Goal: Task Accomplishment & Management: Use online tool/utility

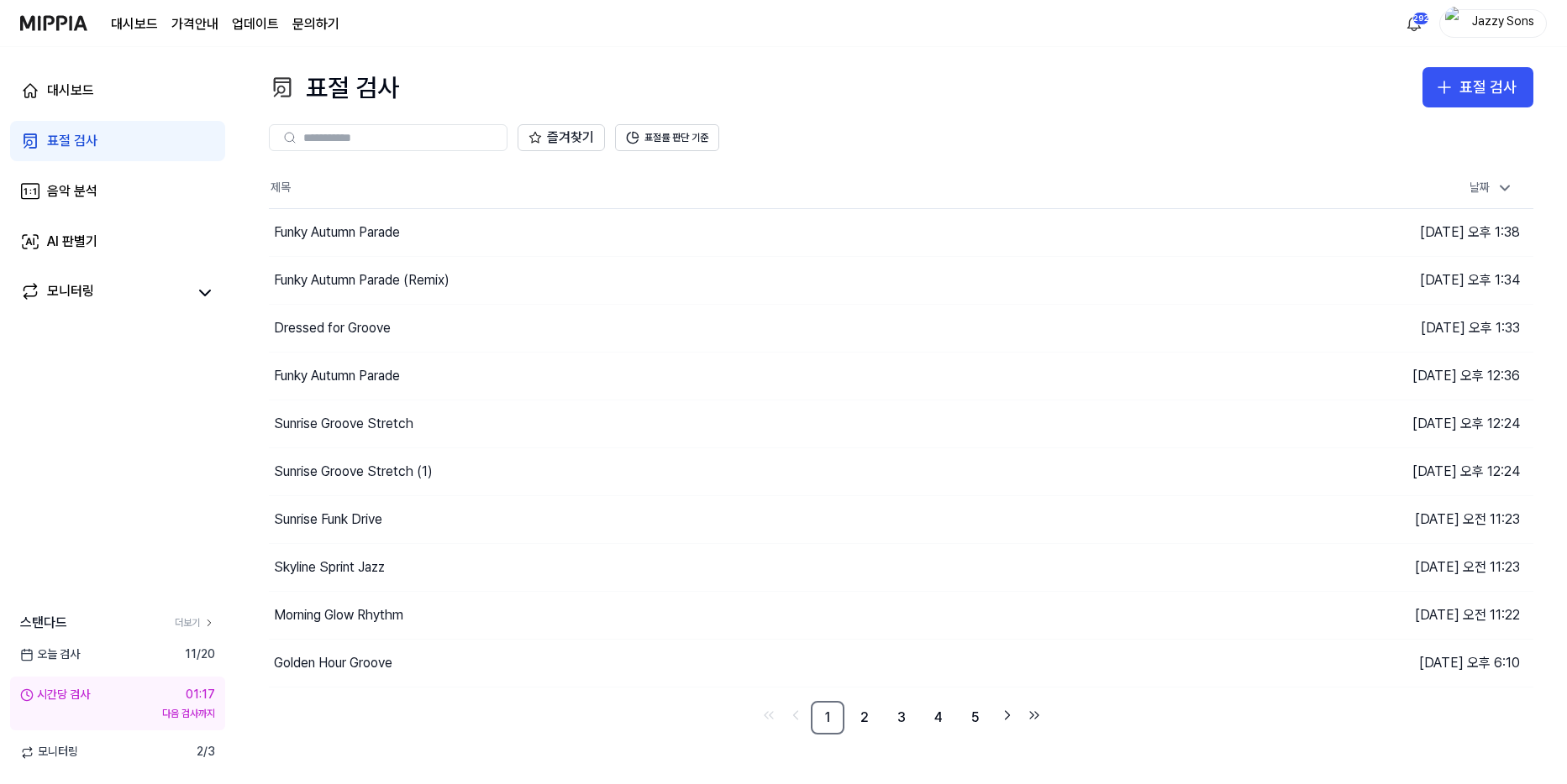
click at [69, 149] on div "표절 검사" at bounding box center [72, 141] width 50 height 20
click at [82, 155] on link "표절 검사" at bounding box center [118, 141] width 215 height 40
click at [855, 45] on div "대시보드 가격안내 업데이트 문의하기 292 Jazzy Sons" at bounding box center [784, 23] width 1527 height 46
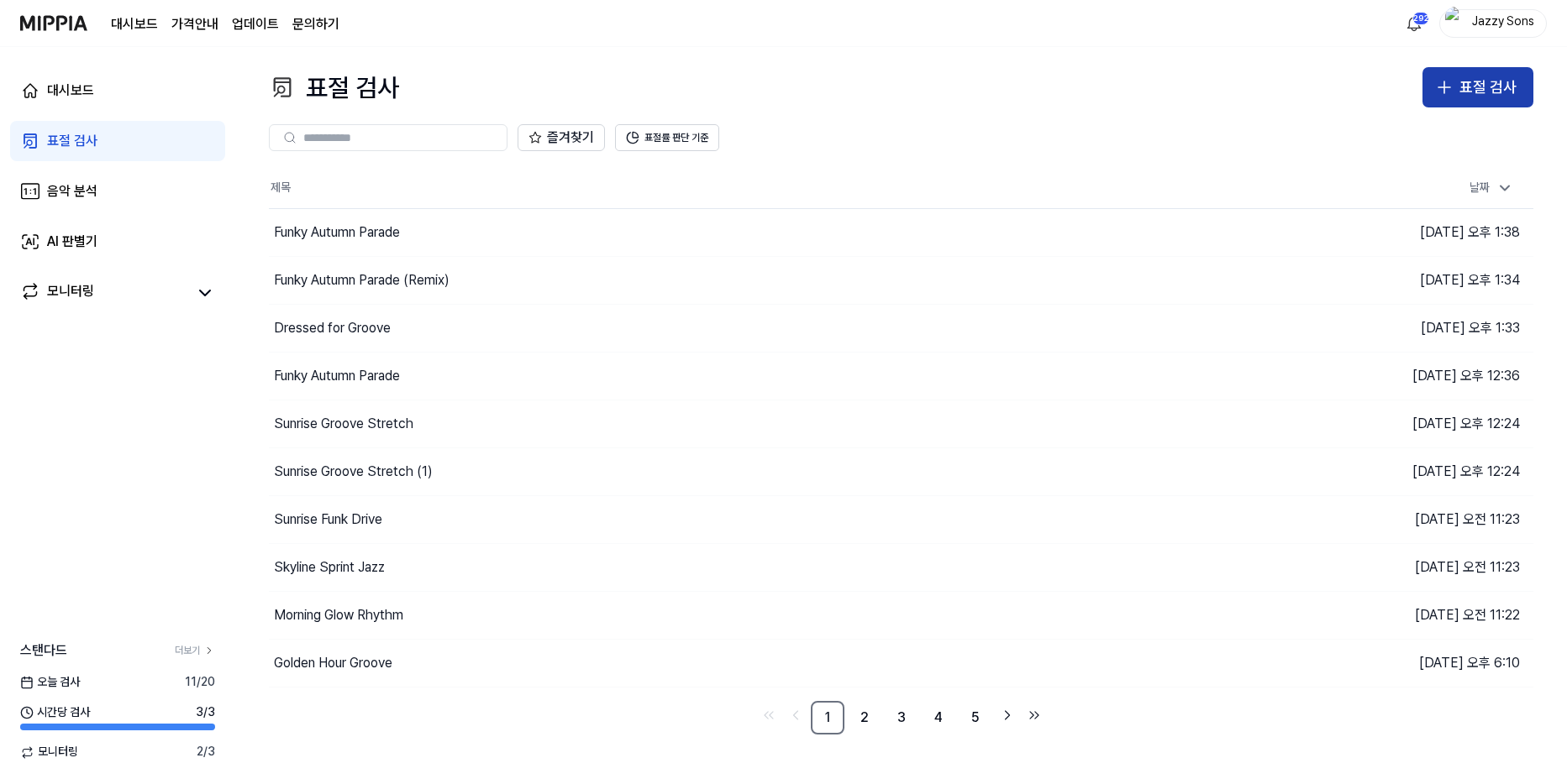
click at [1444, 72] on button "표절 검사" at bounding box center [1479, 88] width 111 height 40
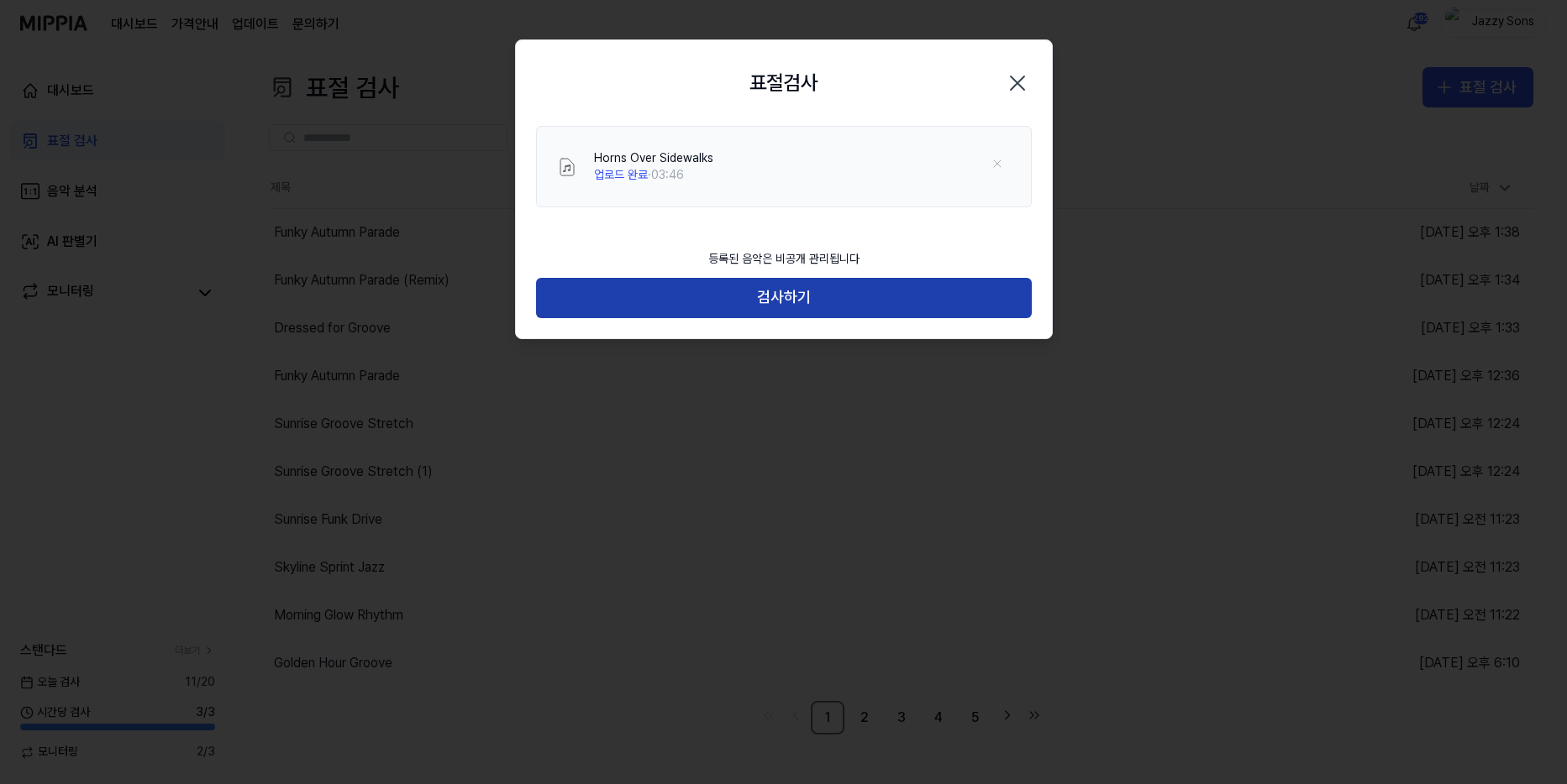
click at [742, 312] on button "검사하기" at bounding box center [784, 298] width 496 height 40
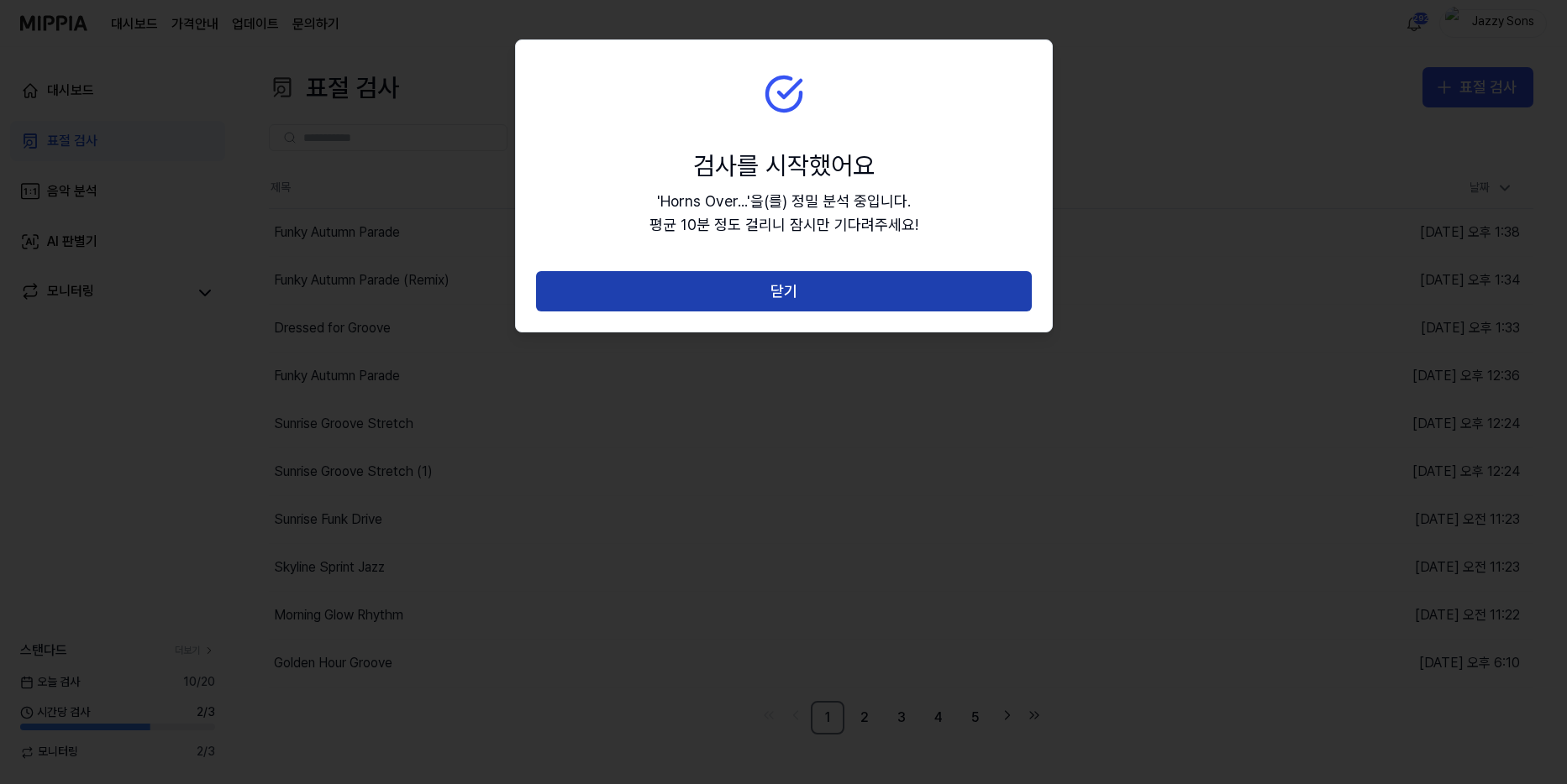
click at [765, 280] on button "닫기" at bounding box center [784, 292] width 496 height 40
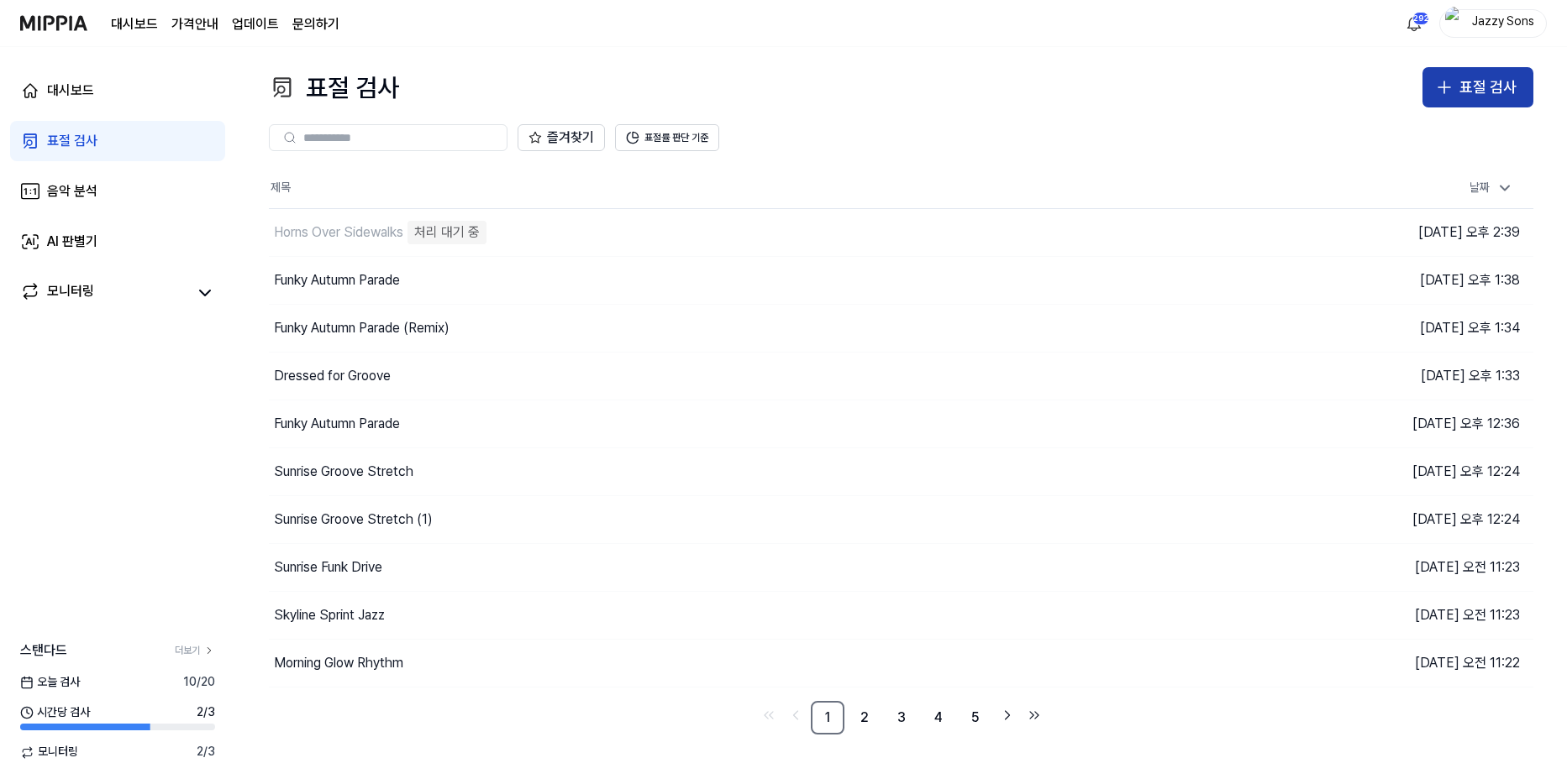
click at [1463, 69] on button "표절 검사" at bounding box center [1479, 88] width 111 height 40
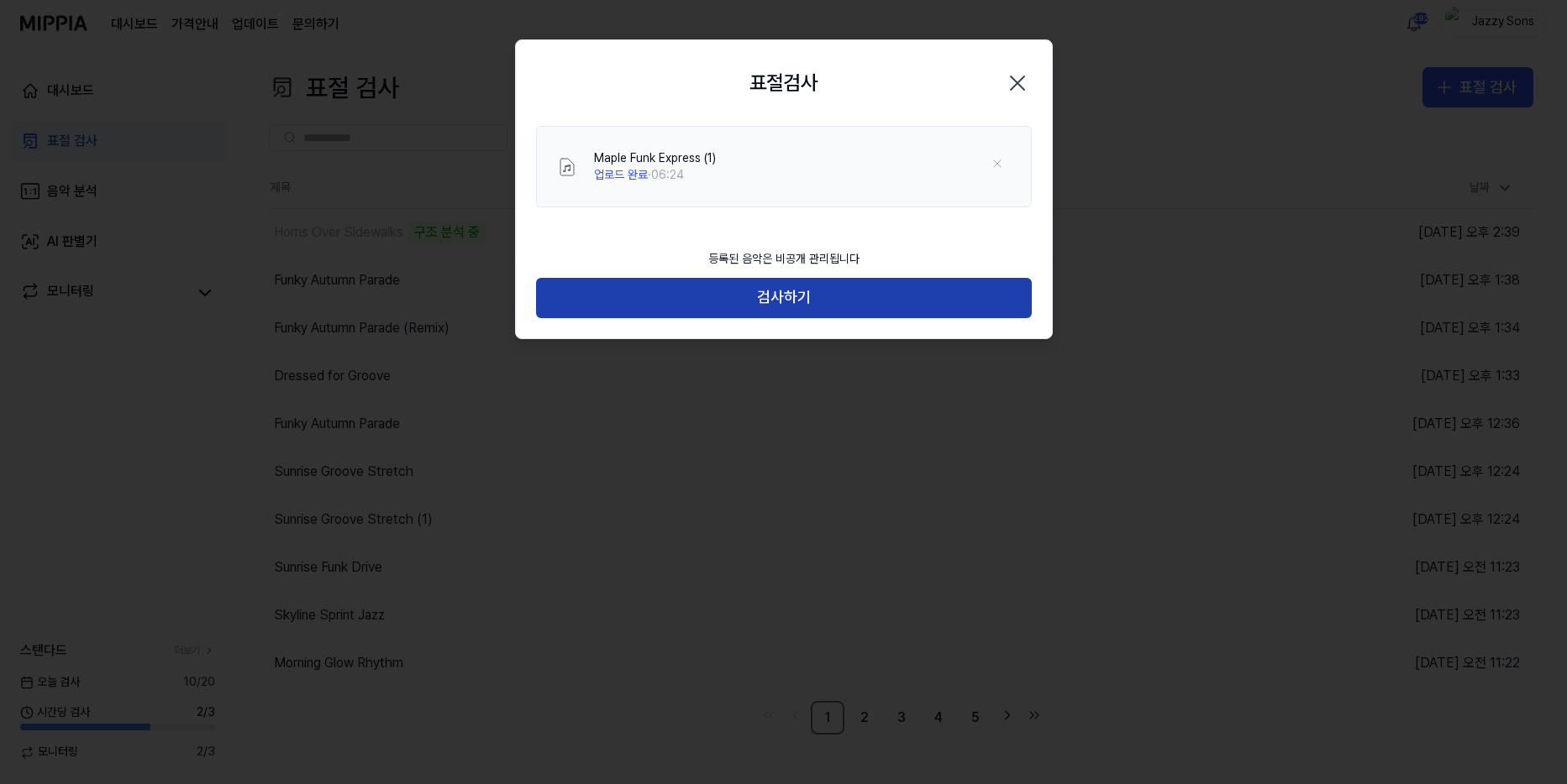
click at [844, 297] on button "검사하기" at bounding box center [784, 298] width 496 height 40
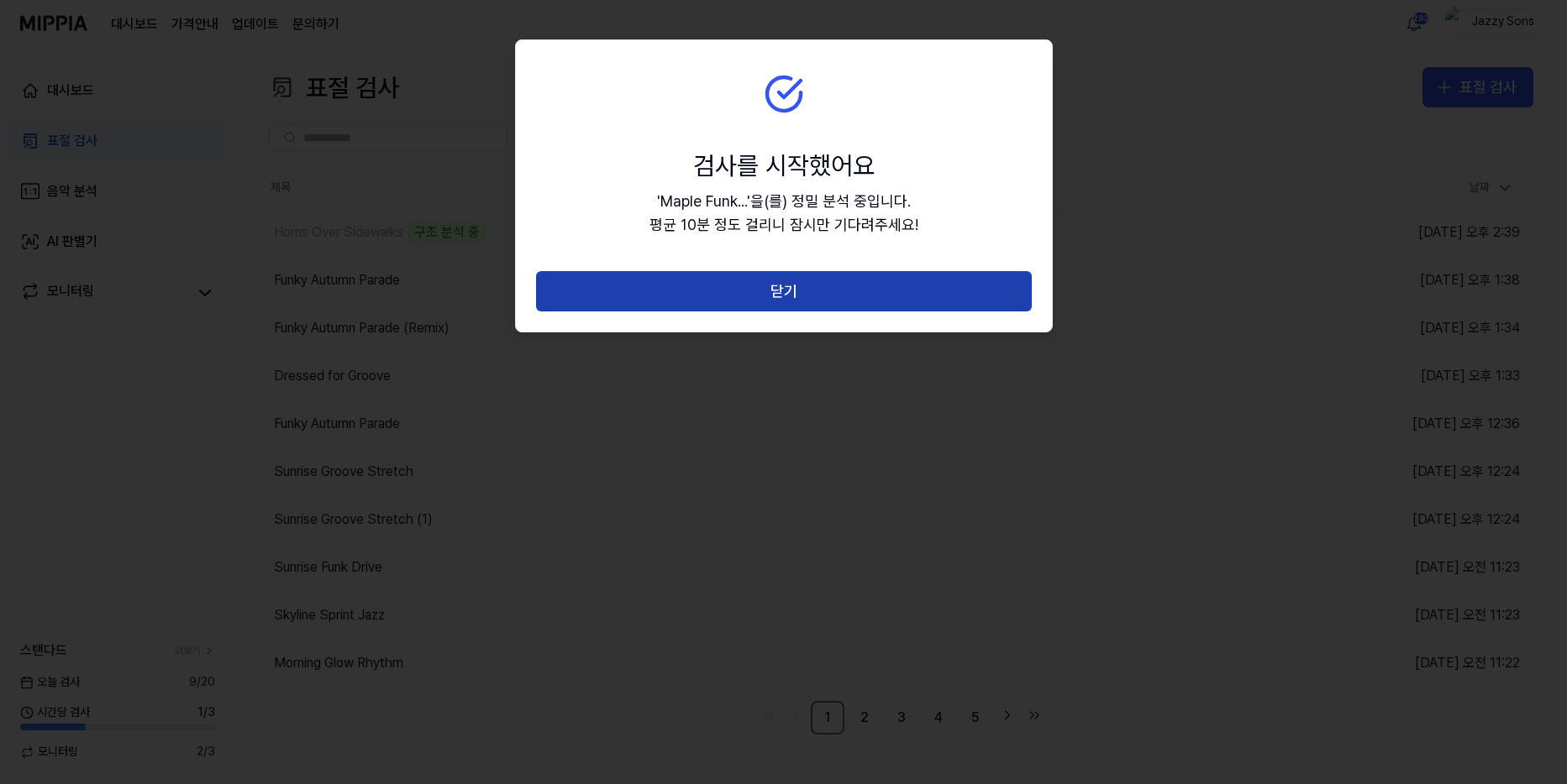
click at [812, 295] on button "닫기" at bounding box center [784, 292] width 496 height 40
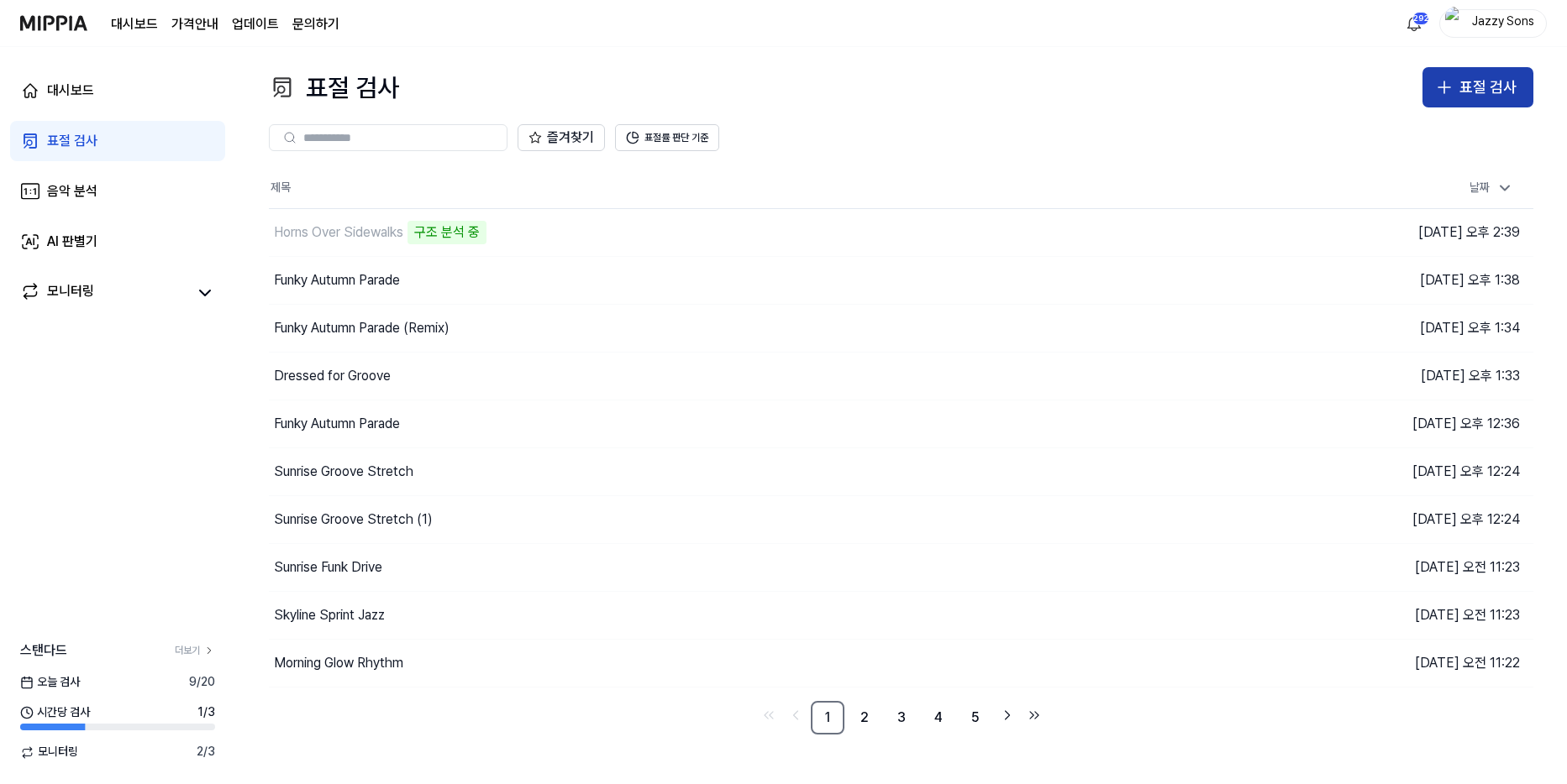
click at [1445, 78] on icon "button" at bounding box center [1445, 88] width 20 height 20
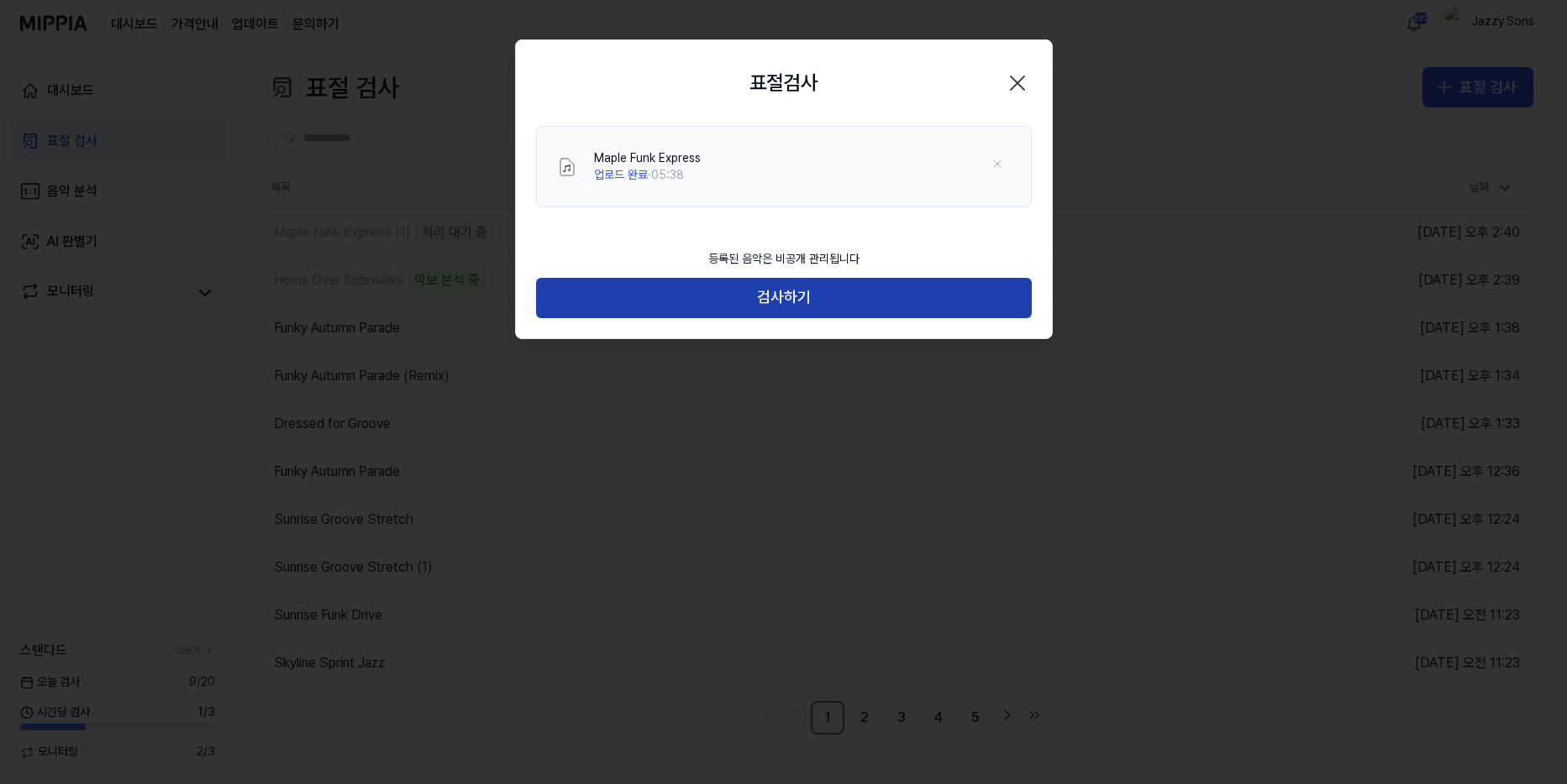
click at [773, 304] on button "검사하기" at bounding box center [784, 298] width 496 height 40
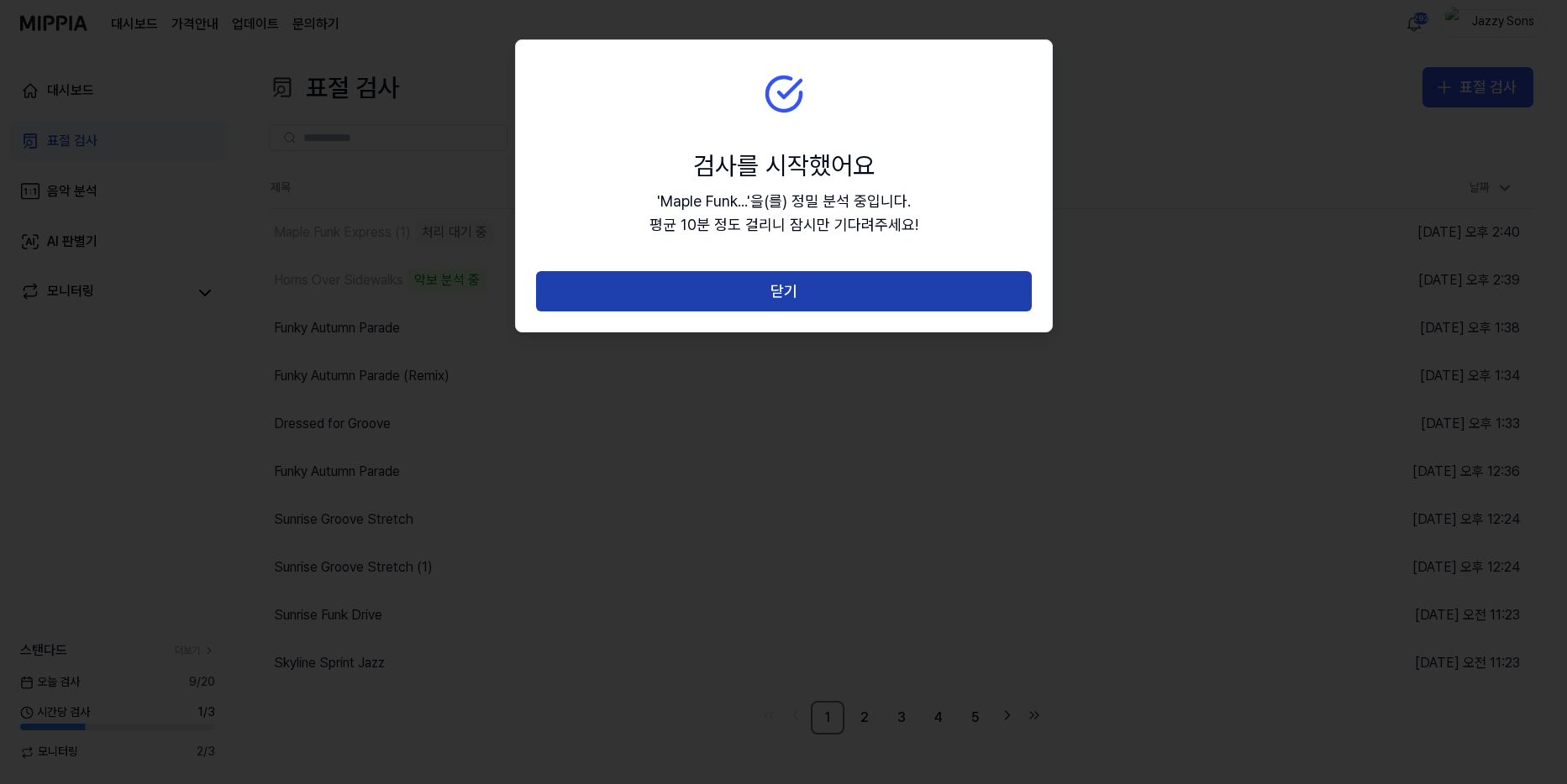
click at [816, 294] on button "닫기" at bounding box center [784, 292] width 496 height 40
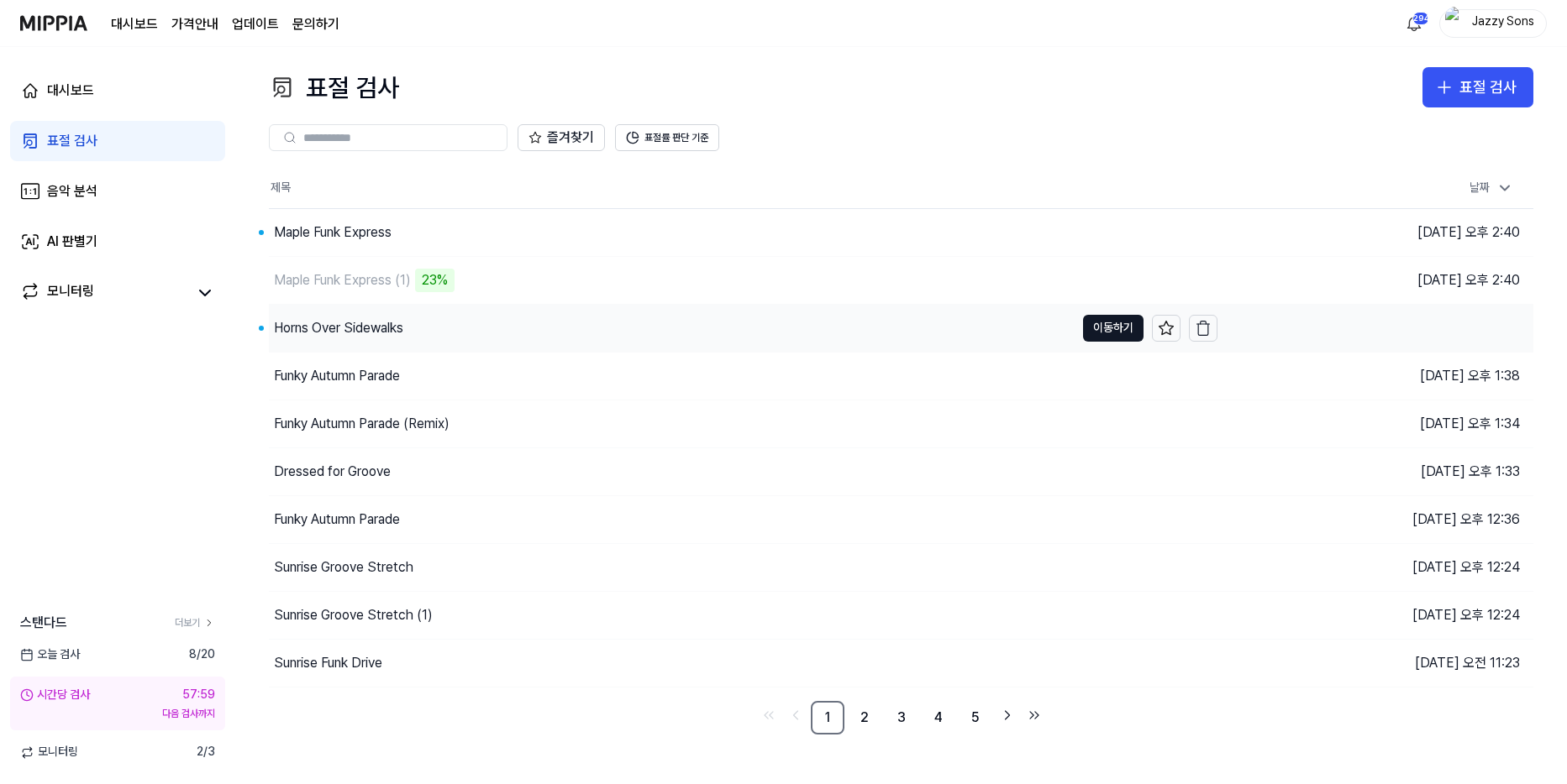
drag, startPoint x: 302, startPoint y: 319, endPoint x: 286, endPoint y: 320, distance: 16.0
click at [302, 319] on div "Horns Over Sidewalks" at bounding box center [338, 328] width 130 height 20
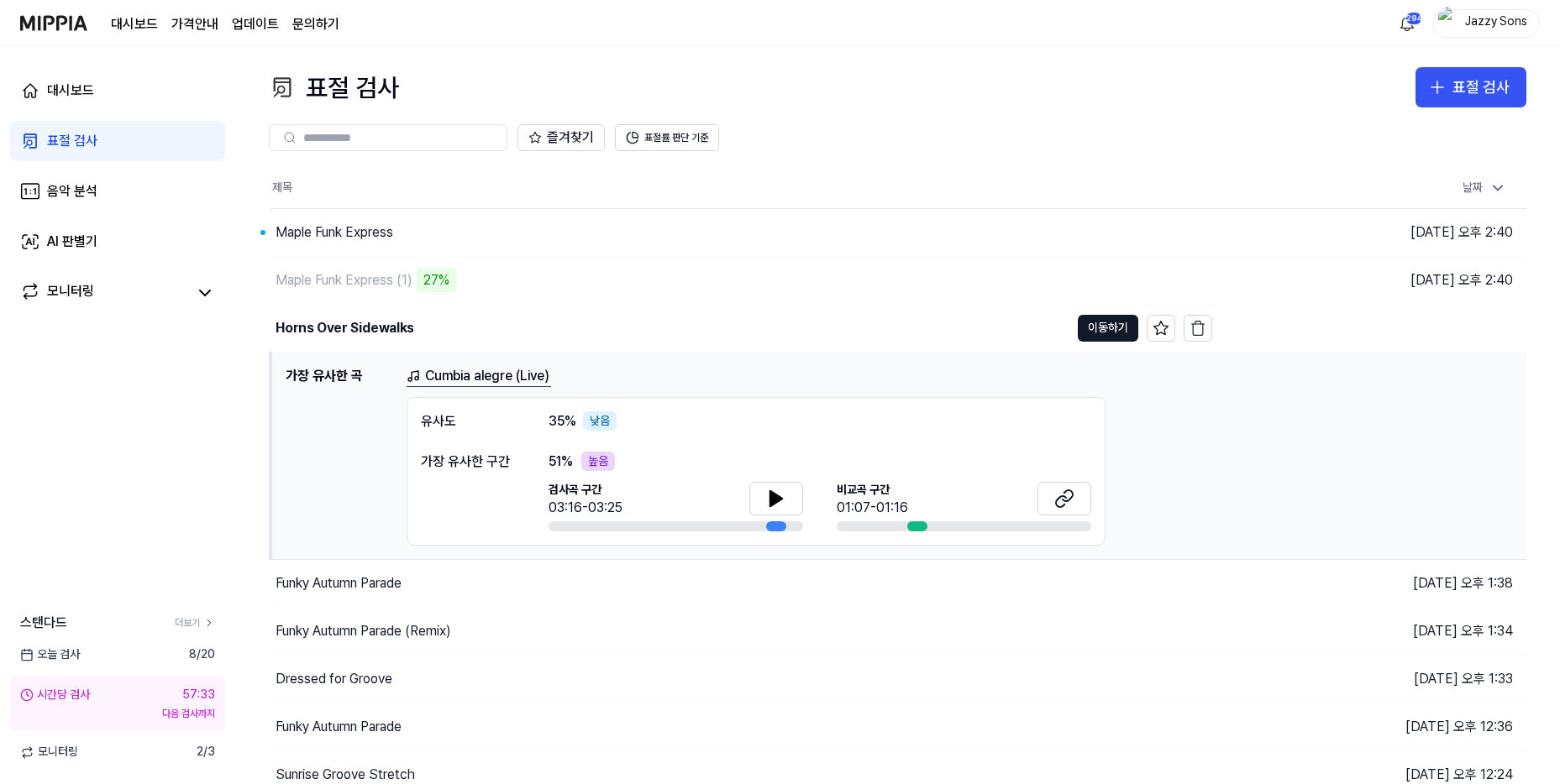
click at [148, 508] on div "대시보드 표절 검사 음악 분석 AI 판별기 모니터링 스탠다드 더보기 [DATE] 검사 8 / 20 시간당 검사 57:33 다음 검사까지 모니터…" at bounding box center [118, 416] width 235 height 738
drag, startPoint x: 180, startPoint y: 449, endPoint x: 185, endPoint y: 485, distance: 36.3
click at [180, 449] on div "대시보드 표절 검사 음악 분석 AI 판별기 모니터링 스탠다드 더보기 [DATE] 검사 8 / 20 시간당 검사 57:29 다음 검사까지 모니터…" at bounding box center [118, 416] width 235 height 738
click at [308, 235] on div "Maple Funk Express" at bounding box center [334, 232] width 118 height 20
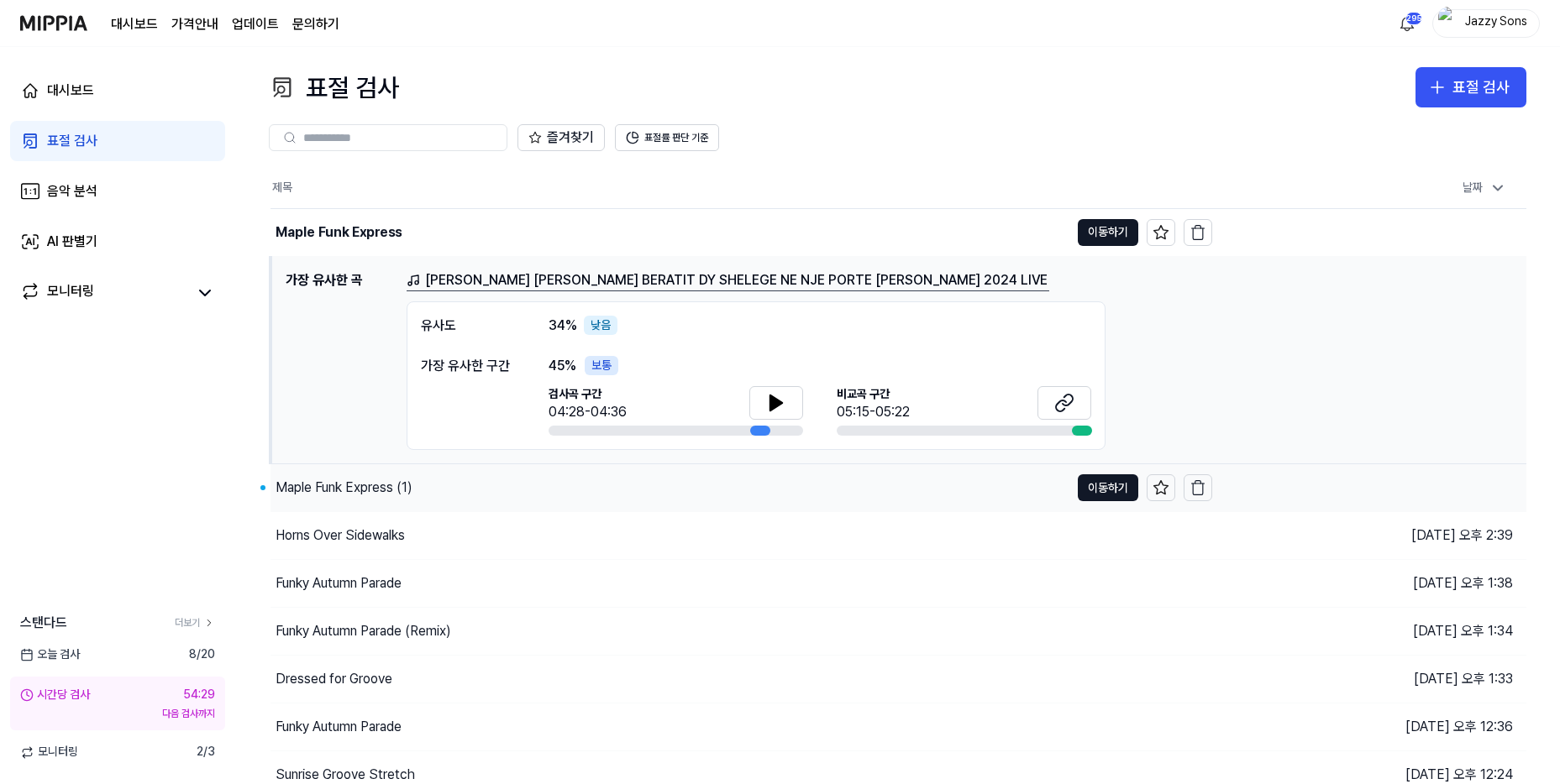
click at [294, 491] on div "Maple Funk Express (1)" at bounding box center [344, 488] width 137 height 20
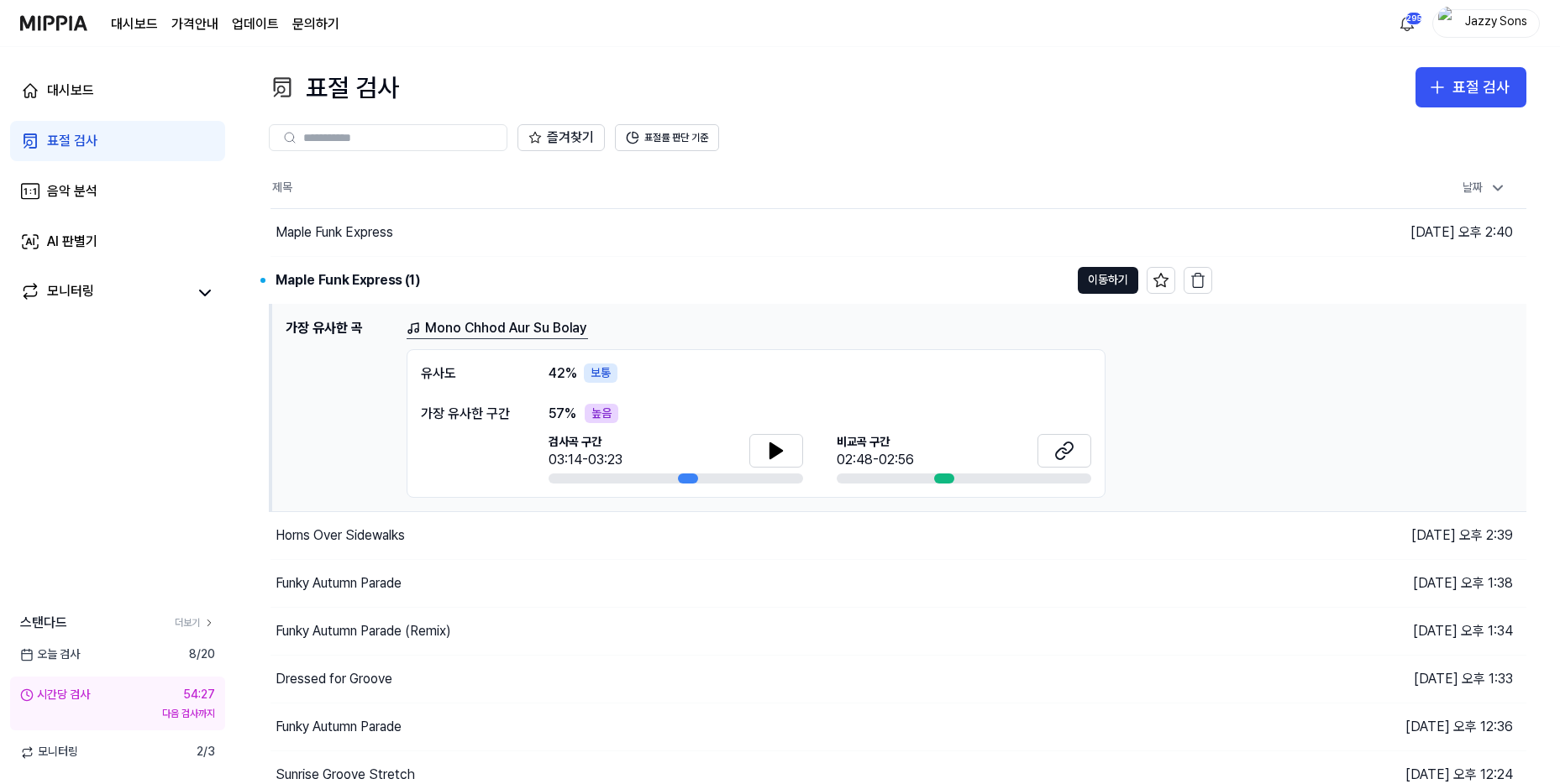
click at [57, 139] on div "표절 검사" at bounding box center [72, 141] width 50 height 20
click at [56, 144] on div "표절 검사" at bounding box center [72, 141] width 50 height 20
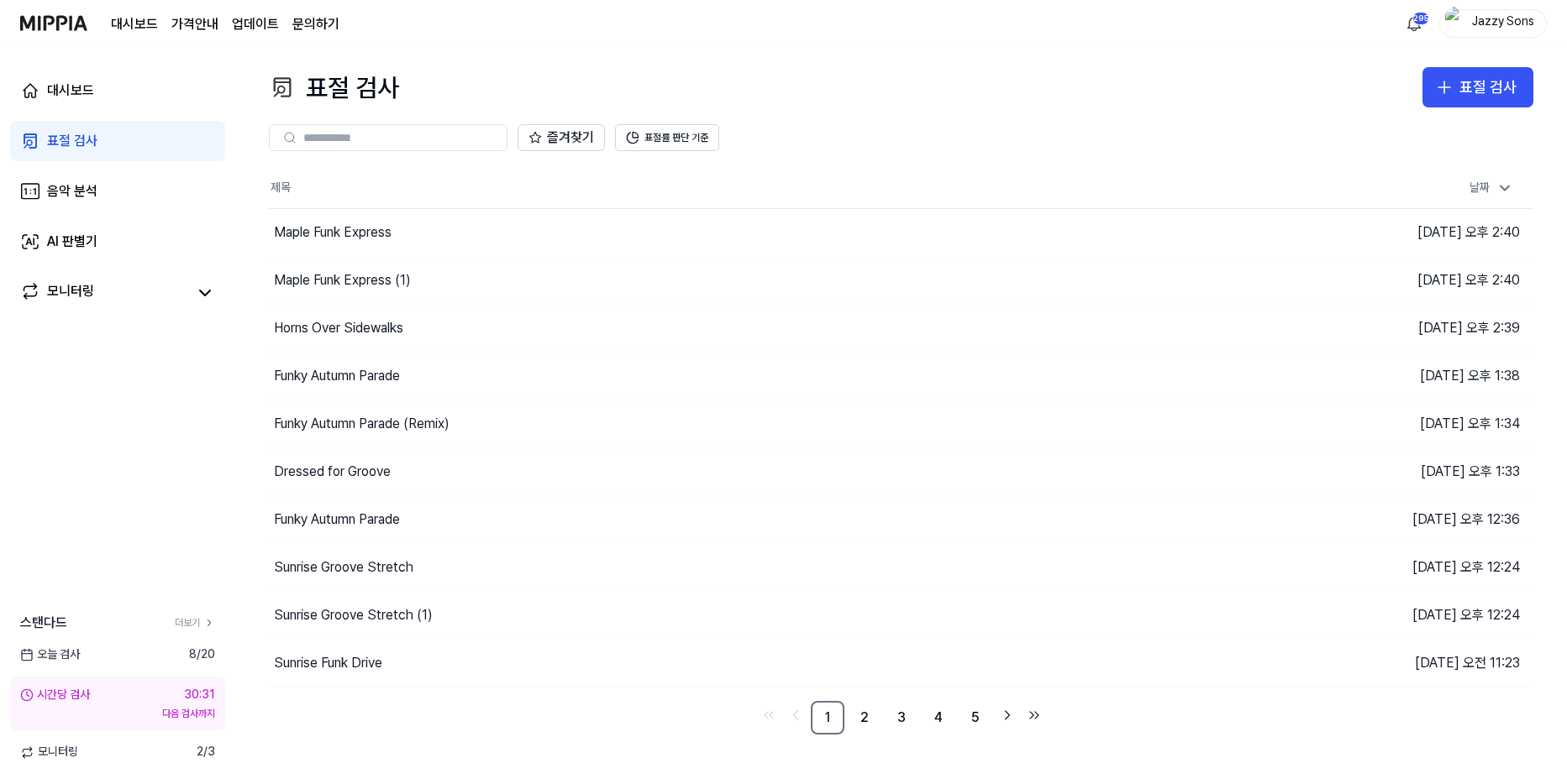
click at [61, 140] on div "표절 검사" at bounding box center [72, 141] width 50 height 20
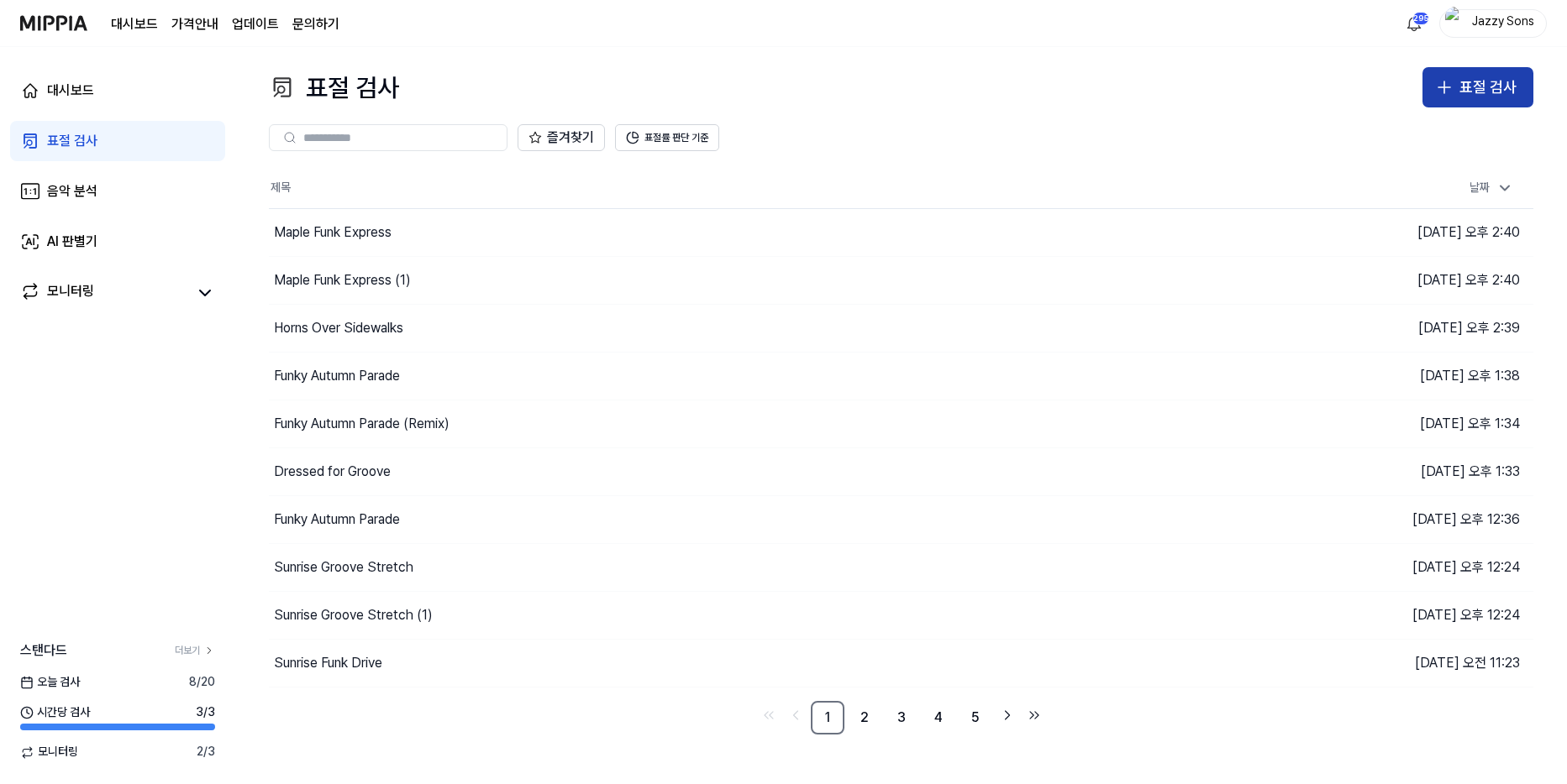
click at [1497, 100] on button "표절 검사" at bounding box center [1479, 88] width 111 height 40
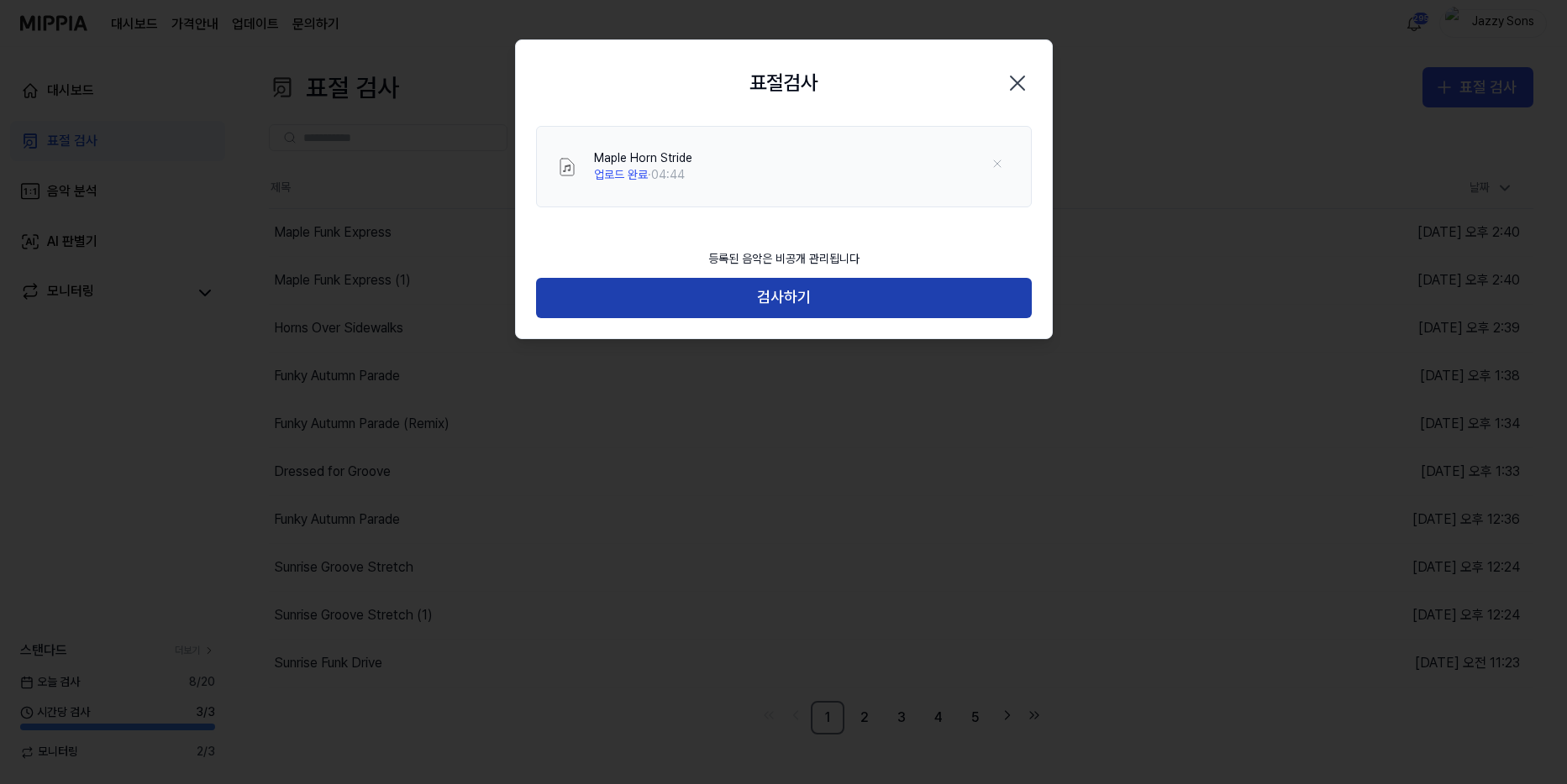
click at [642, 284] on button "검사하기" at bounding box center [784, 298] width 496 height 40
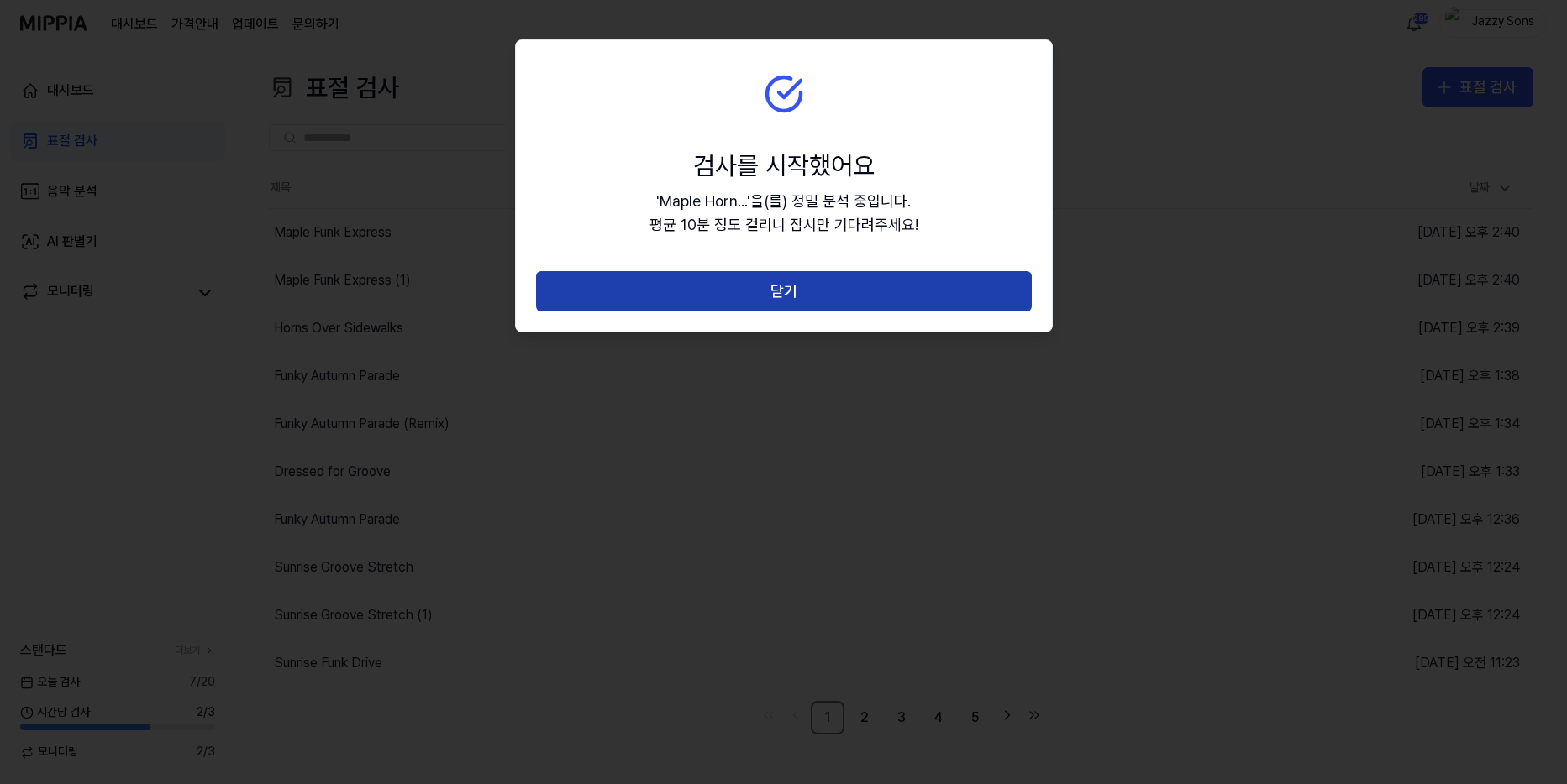
click at [812, 281] on button "닫기" at bounding box center [784, 292] width 496 height 40
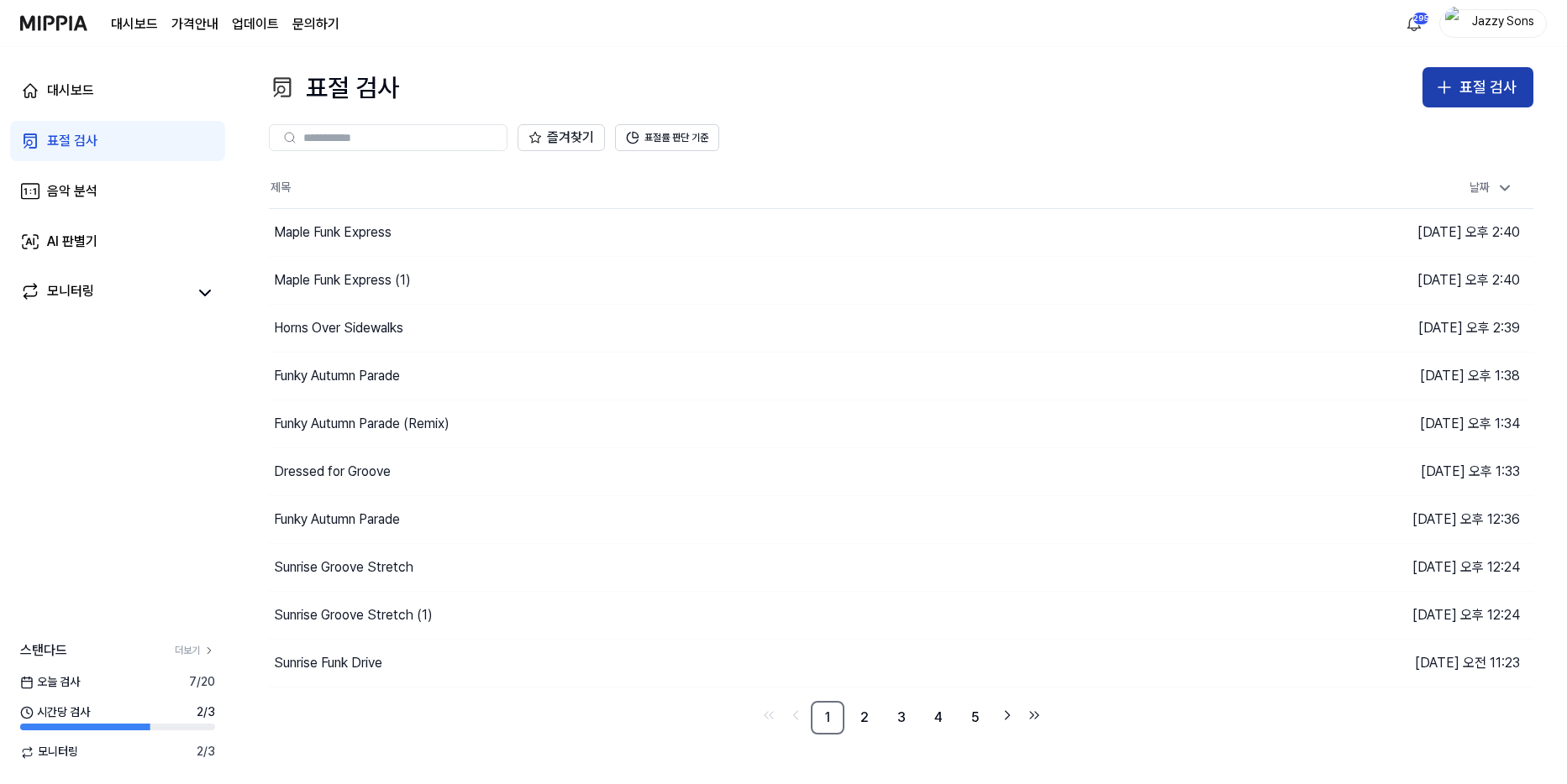
click at [1513, 97] on div "표절 검사" at bounding box center [1488, 88] width 57 height 25
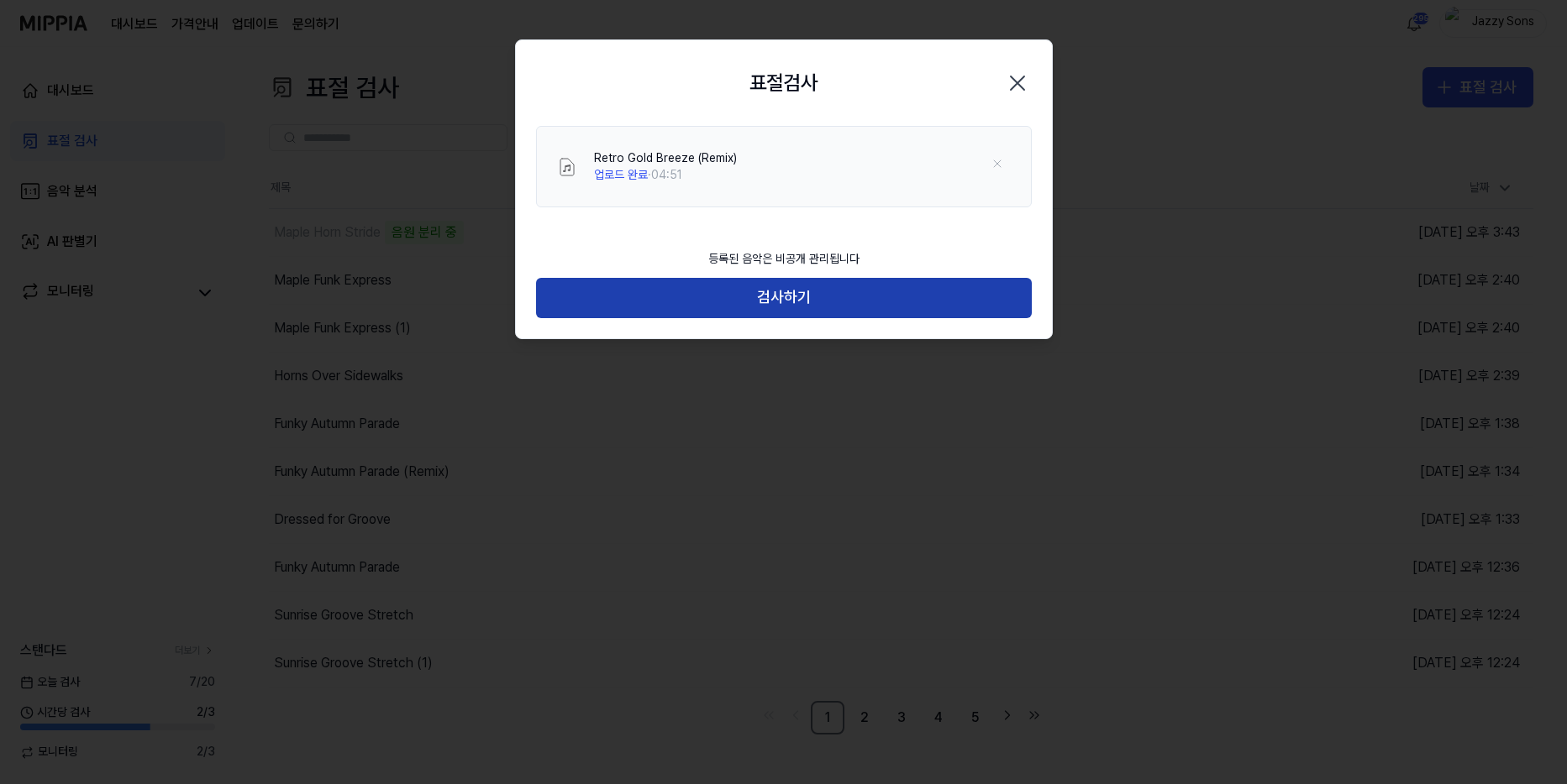
click at [773, 298] on button "검사하기" at bounding box center [784, 298] width 496 height 40
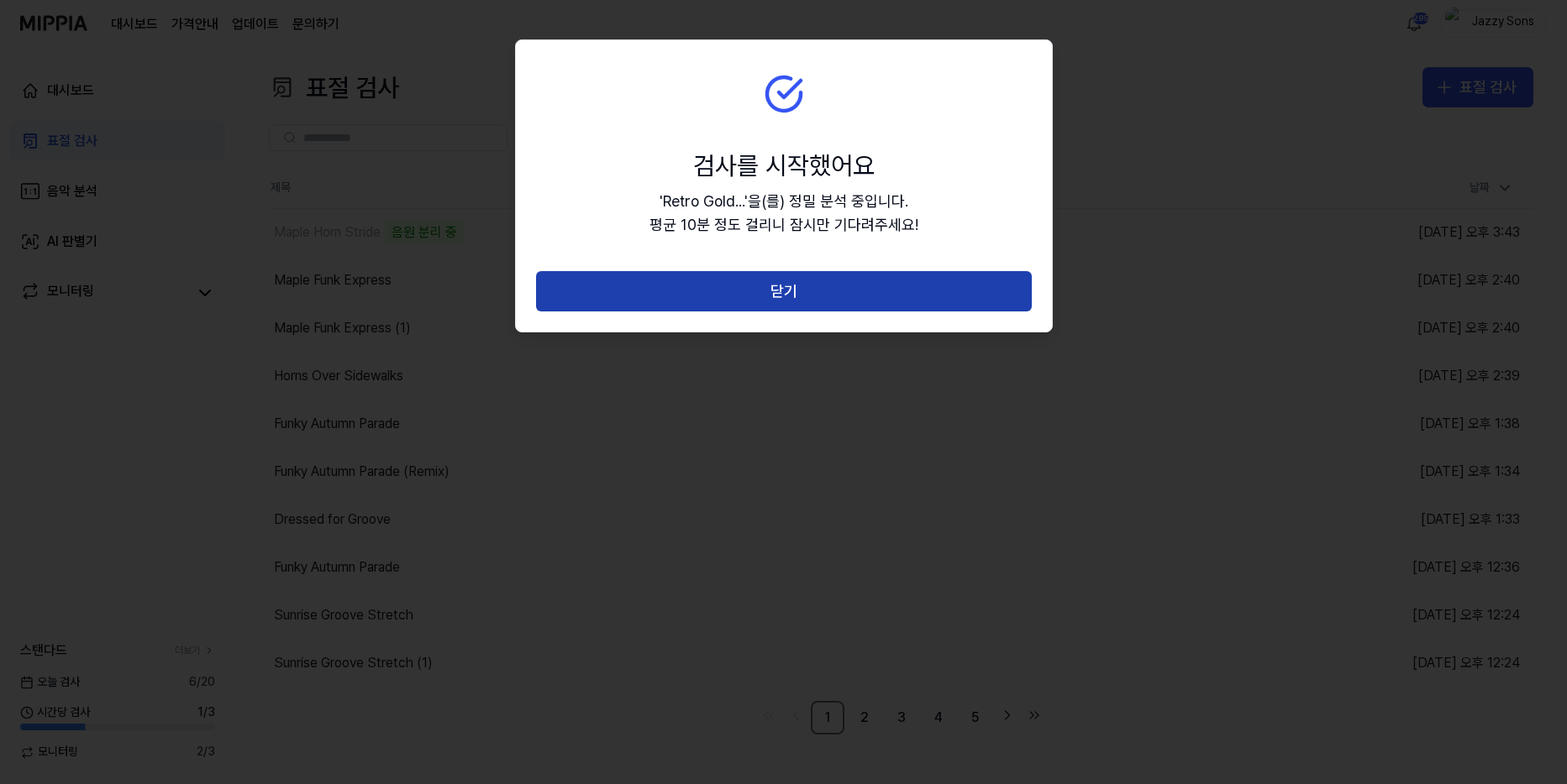
click at [821, 283] on button "닫기" at bounding box center [784, 292] width 496 height 40
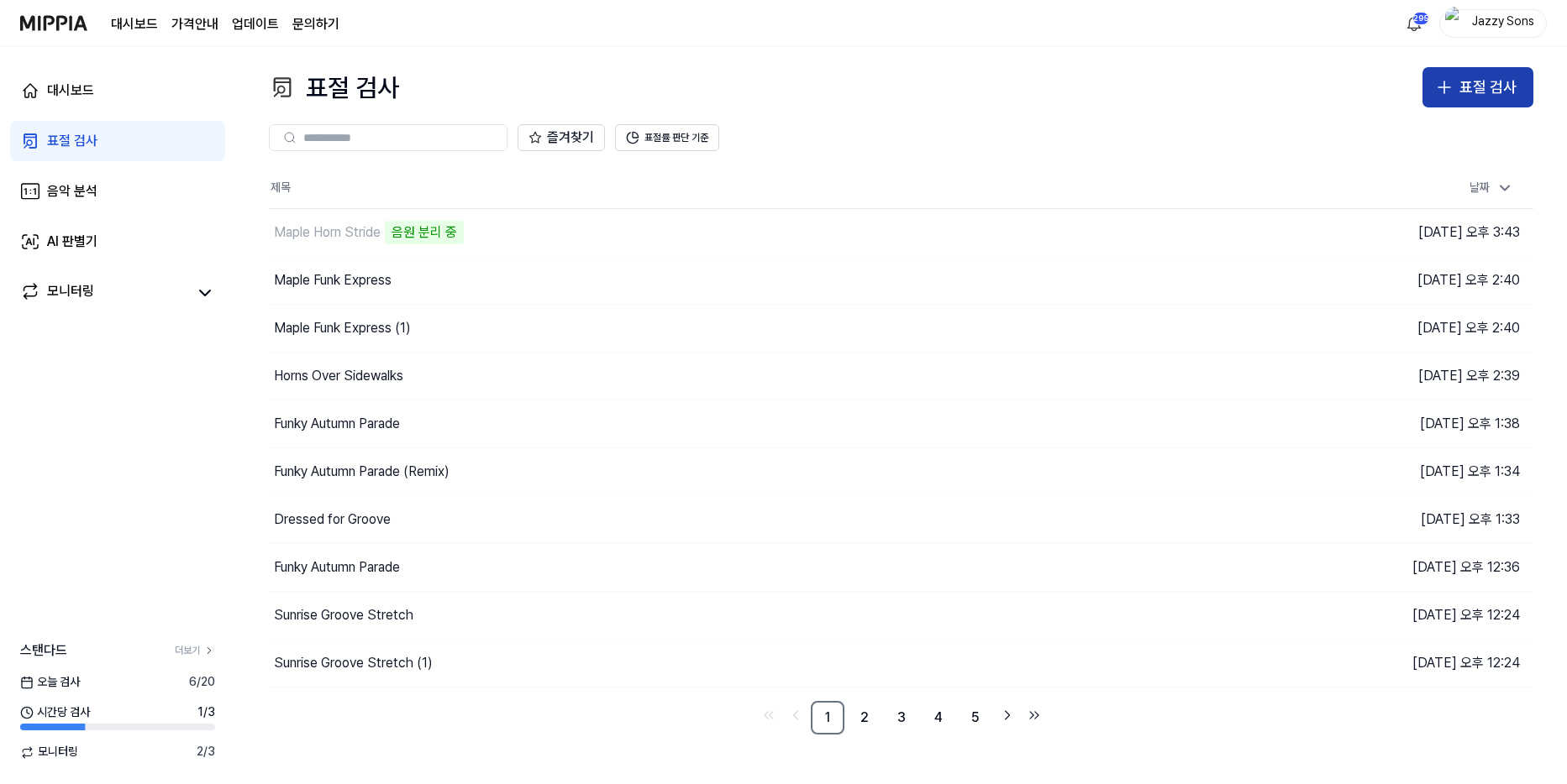
click at [1494, 88] on div "표절 검사" at bounding box center [1488, 88] width 57 height 25
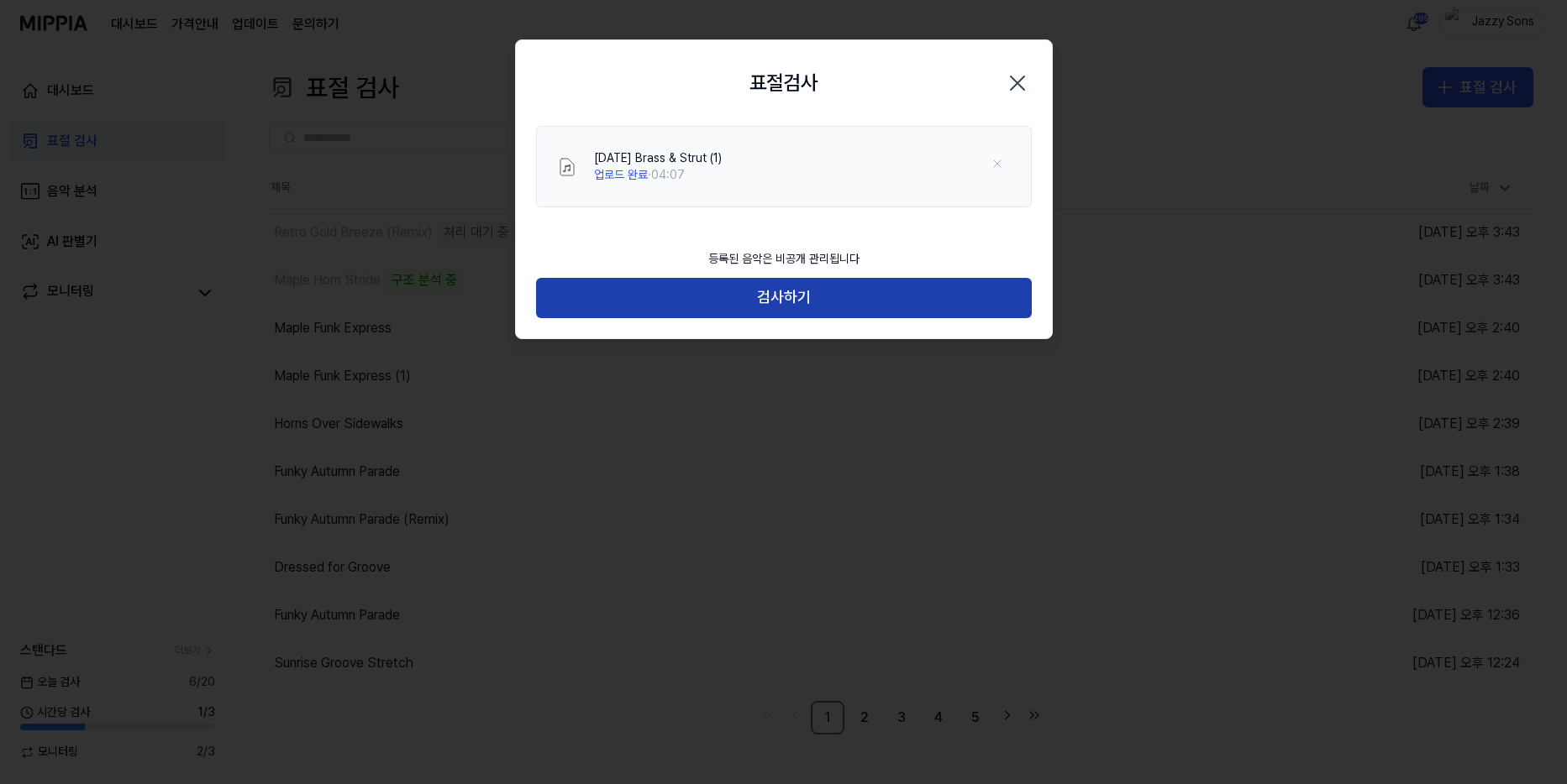
click at [971, 302] on button "검사하기" at bounding box center [784, 298] width 496 height 40
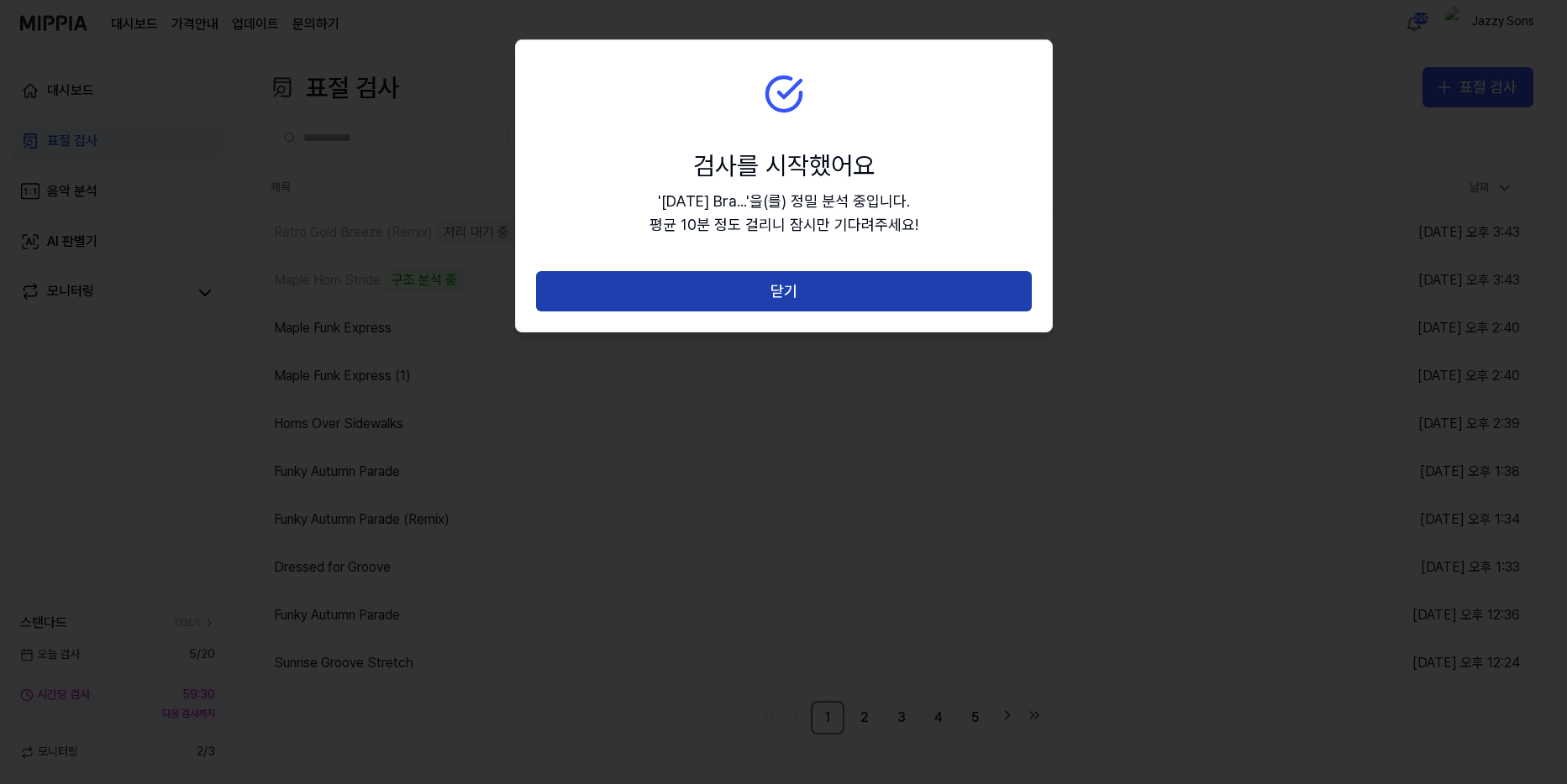
click at [905, 300] on button "닫기" at bounding box center [784, 292] width 496 height 40
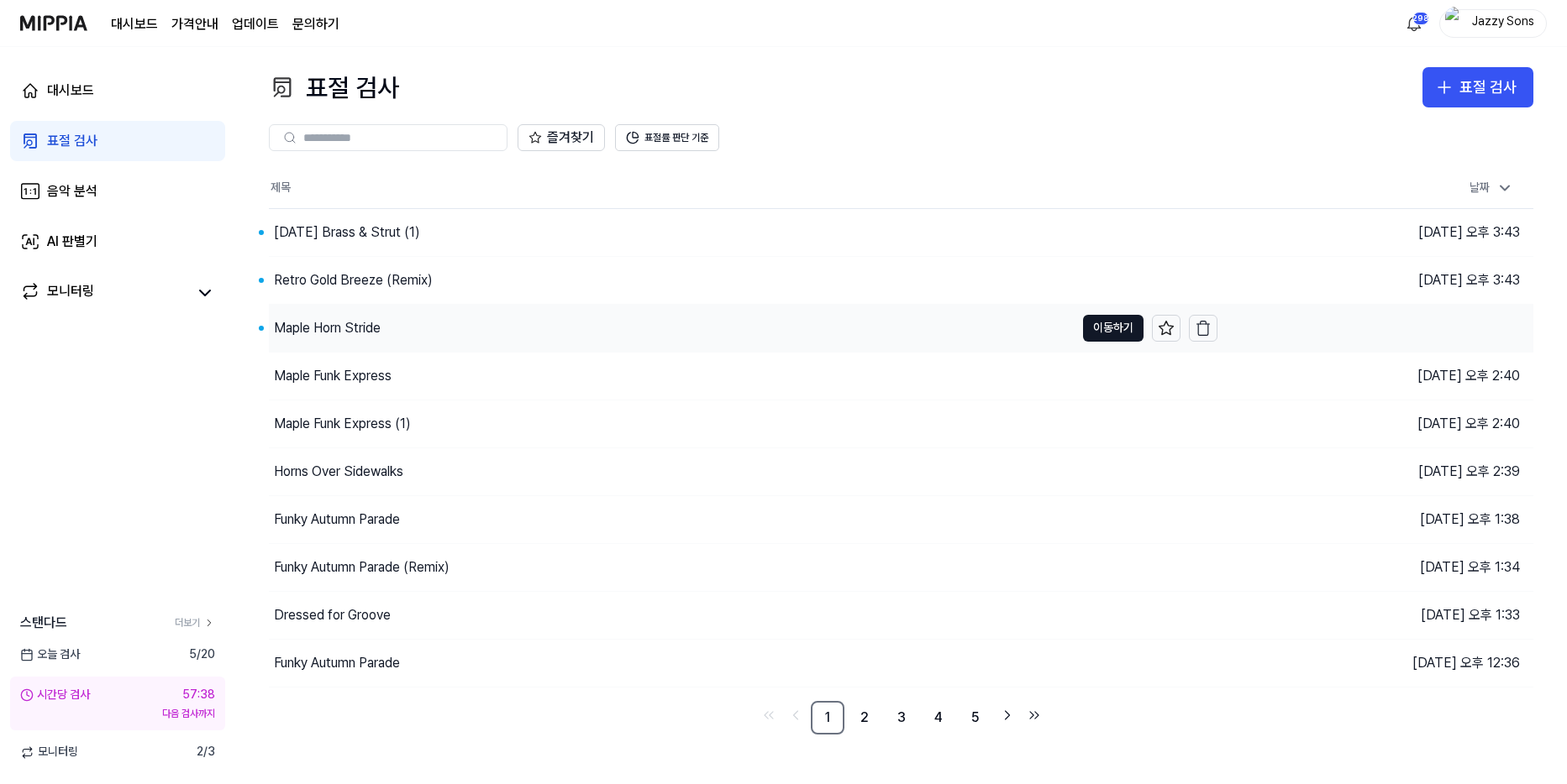
drag, startPoint x: 321, startPoint y: 333, endPoint x: 332, endPoint y: 305, distance: 30.1
click at [321, 333] on div "Maple Horn Stride" at bounding box center [327, 328] width 107 height 20
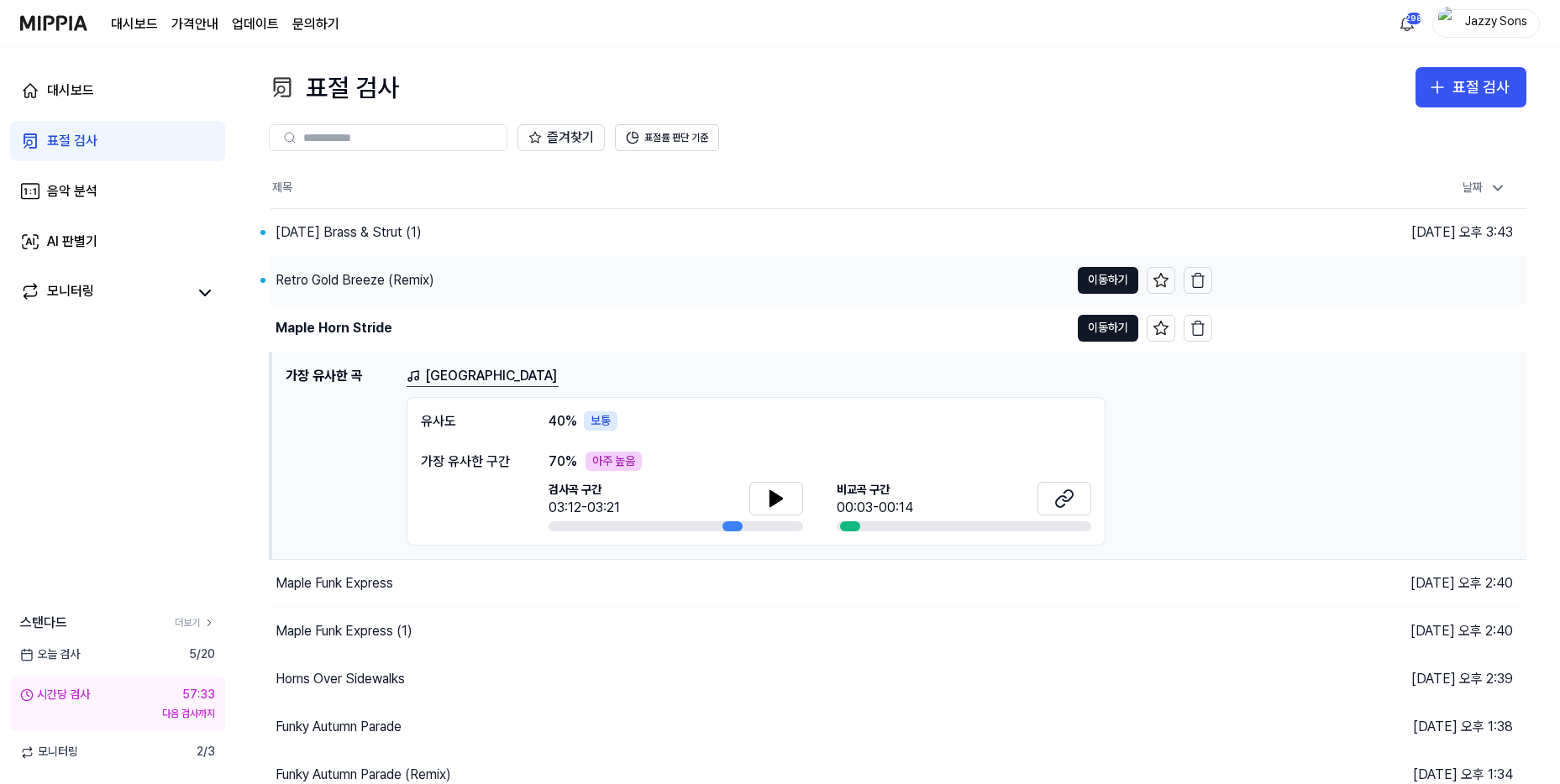
click at [336, 279] on div "Retro Gold Breeze (Remix)" at bounding box center [355, 281] width 159 height 20
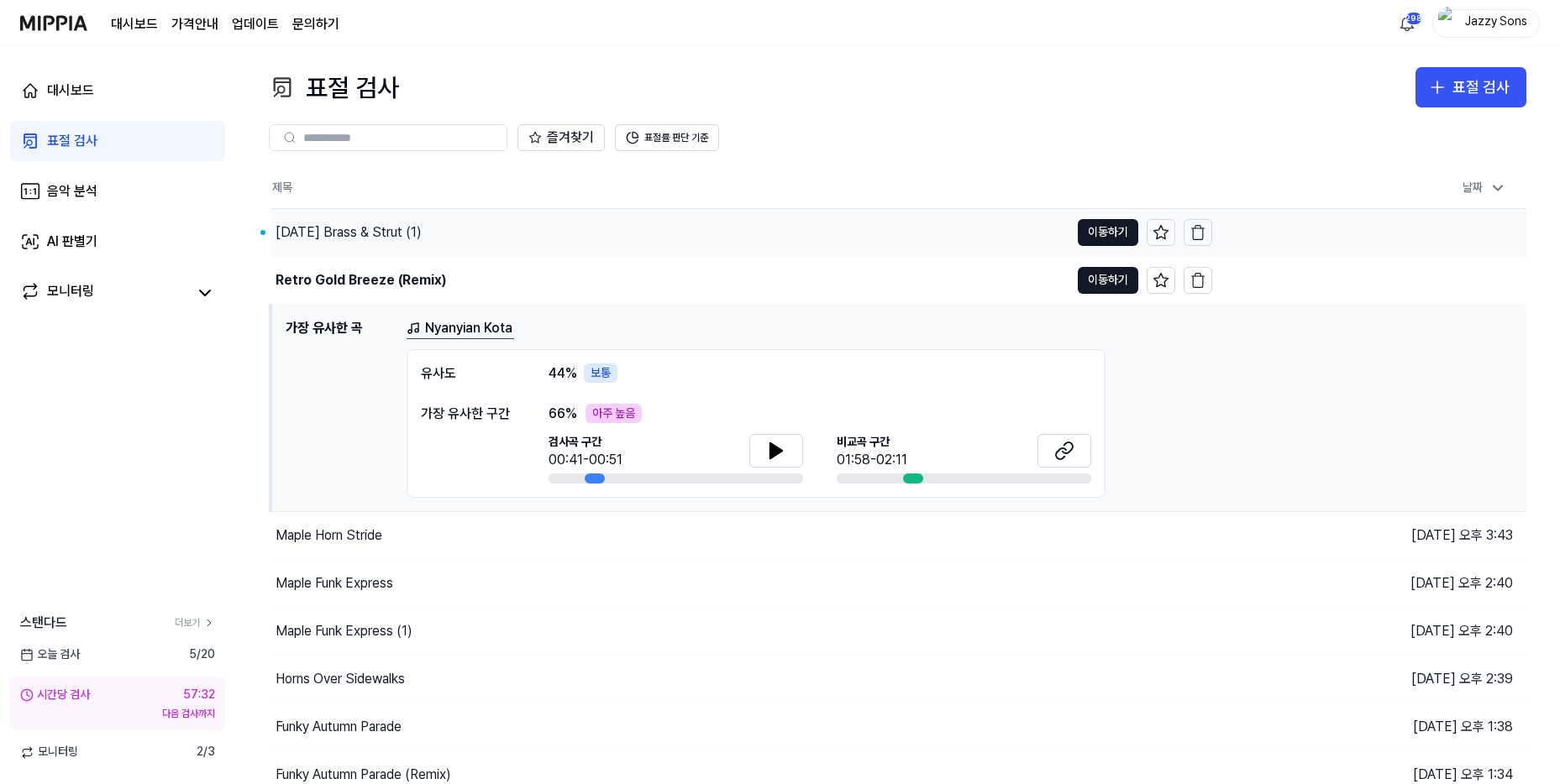
click at [347, 216] on div "Sunday Brass & Strut (1)" at bounding box center [670, 232] width 799 height 47
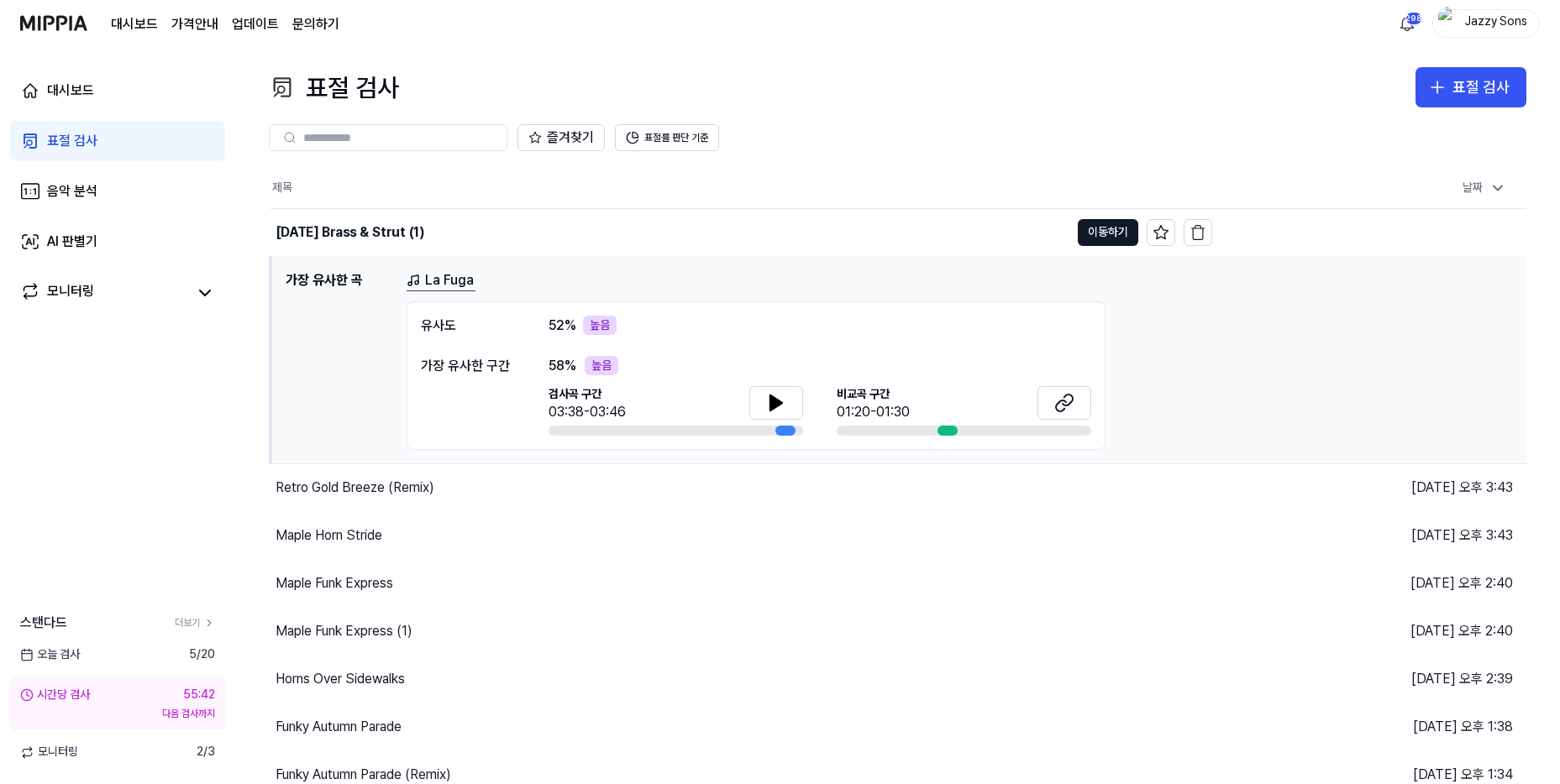
click at [79, 132] on div "표절 검사" at bounding box center [72, 141] width 50 height 20
click at [97, 187] on div "음악 분석" at bounding box center [72, 191] width 50 height 20
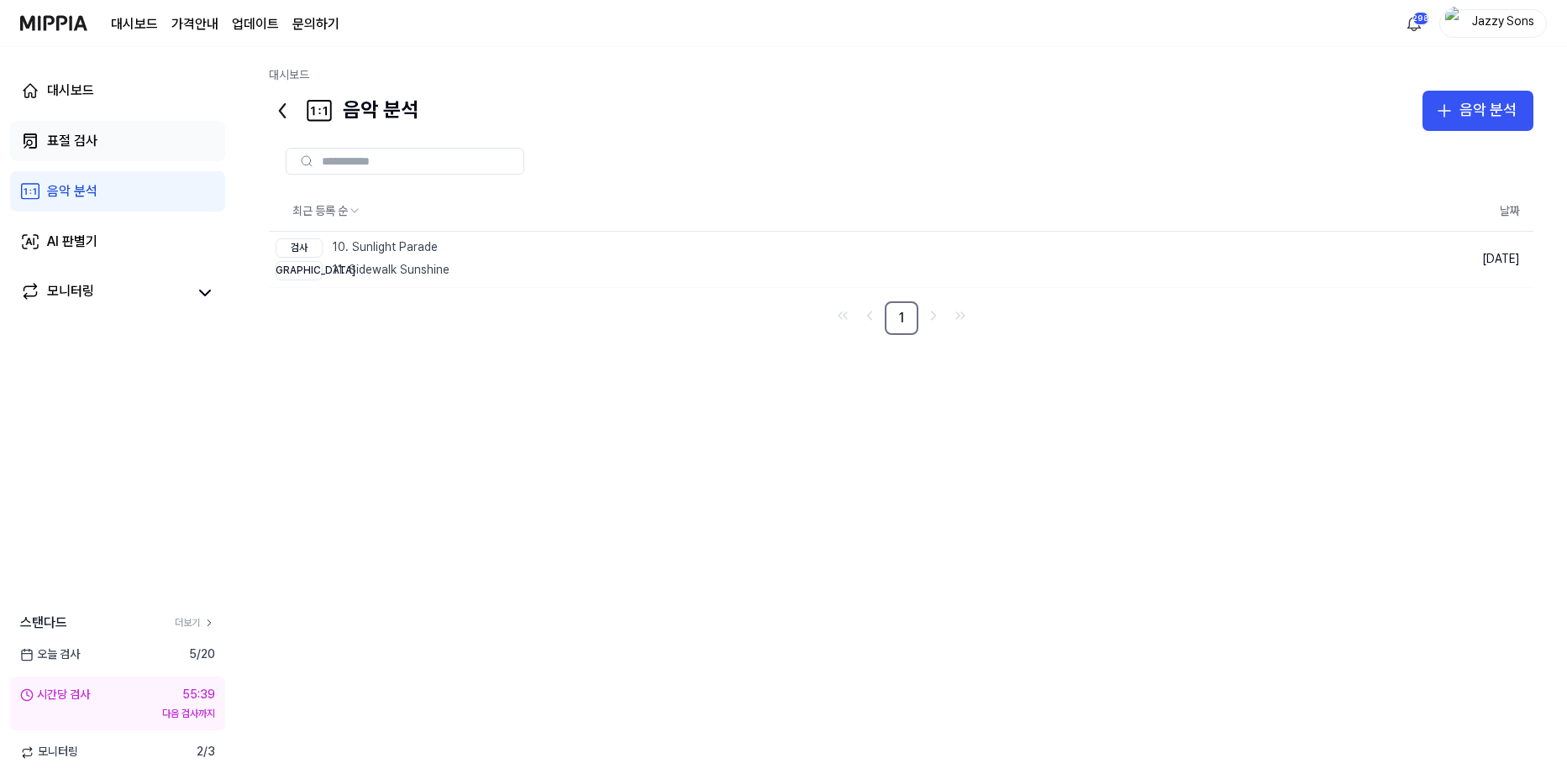
click at [96, 152] on link "표절 검사" at bounding box center [118, 141] width 215 height 40
